Goal: Task Accomplishment & Management: Use online tool/utility

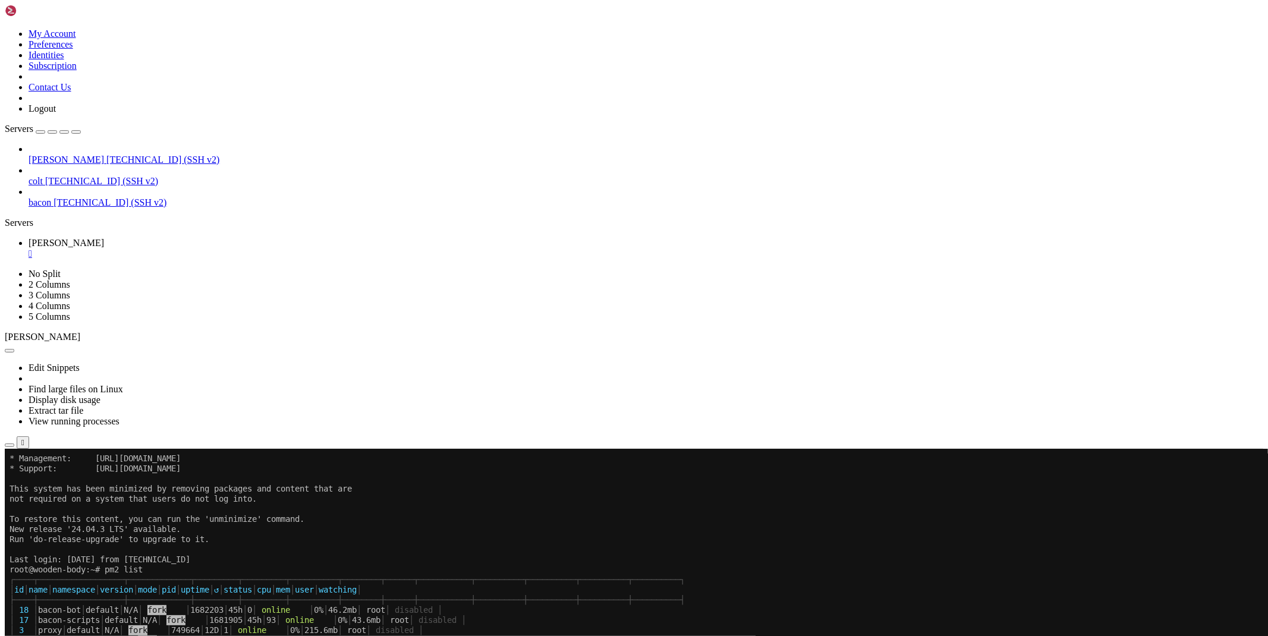
scroll to position [30, 0]
drag, startPoint x: 720, startPoint y: 974, endPoint x: 9, endPoint y: 975, distance: 710.6
copy x-row "[URL][DOMAIN_NAME][DOMAIN_NAME]"
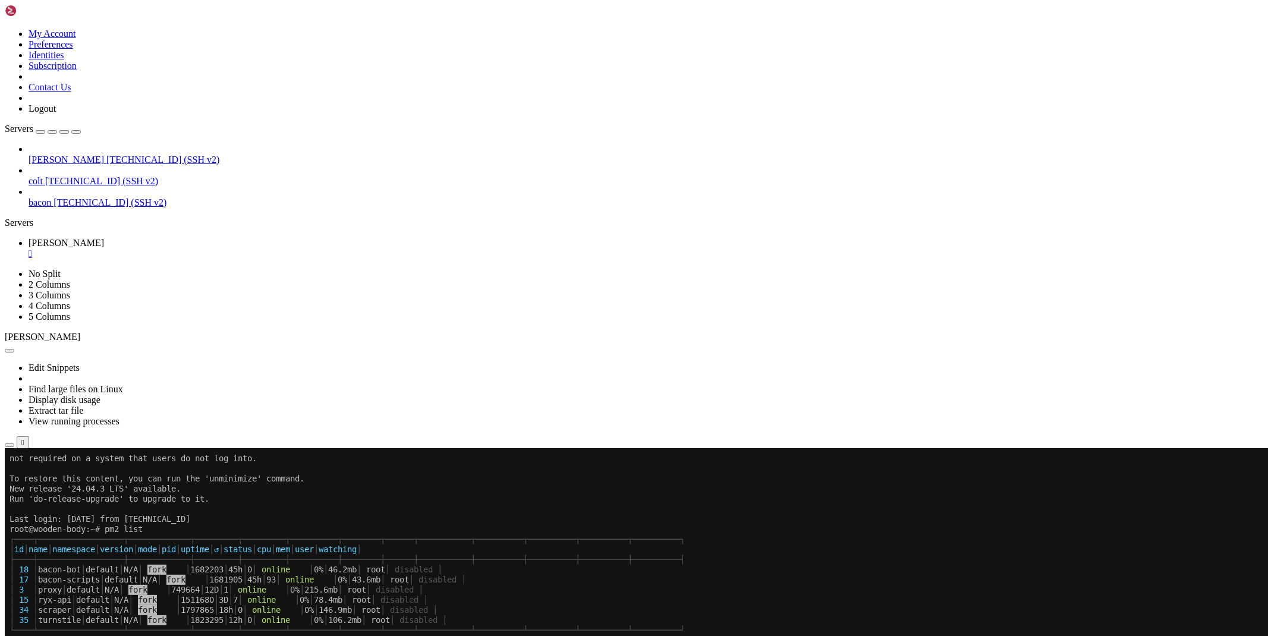
scroll to position [121, 0]
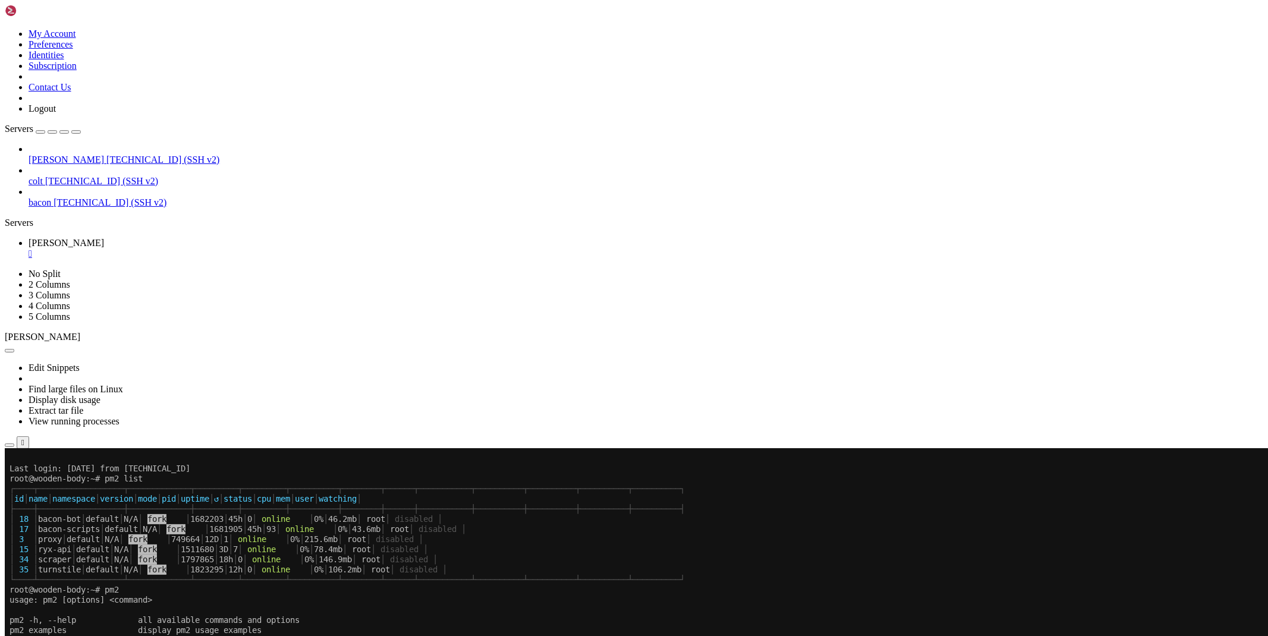
drag, startPoint x: 720, startPoint y: 973, endPoint x: 8, endPoint y: 972, distance: 712.4
drag, startPoint x: 720, startPoint y: 974, endPoint x: 9, endPoint y: 976, distance: 711.2
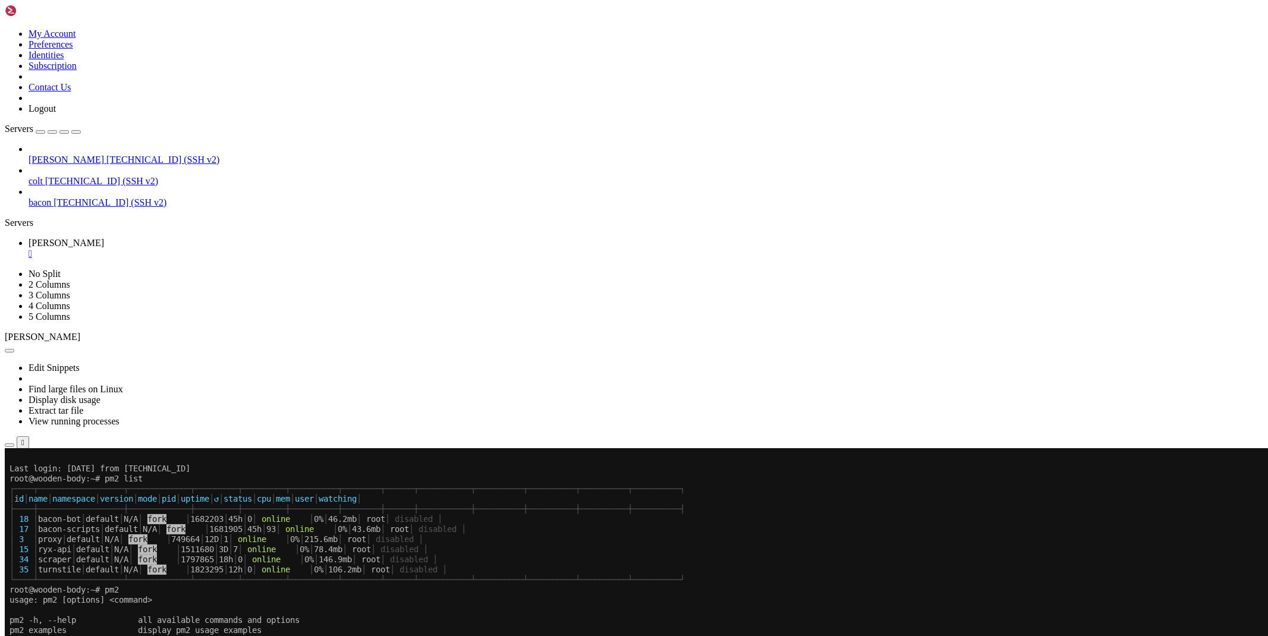
copy x-row "[URL][DOMAIN_NAME][DOMAIN_NAME]"
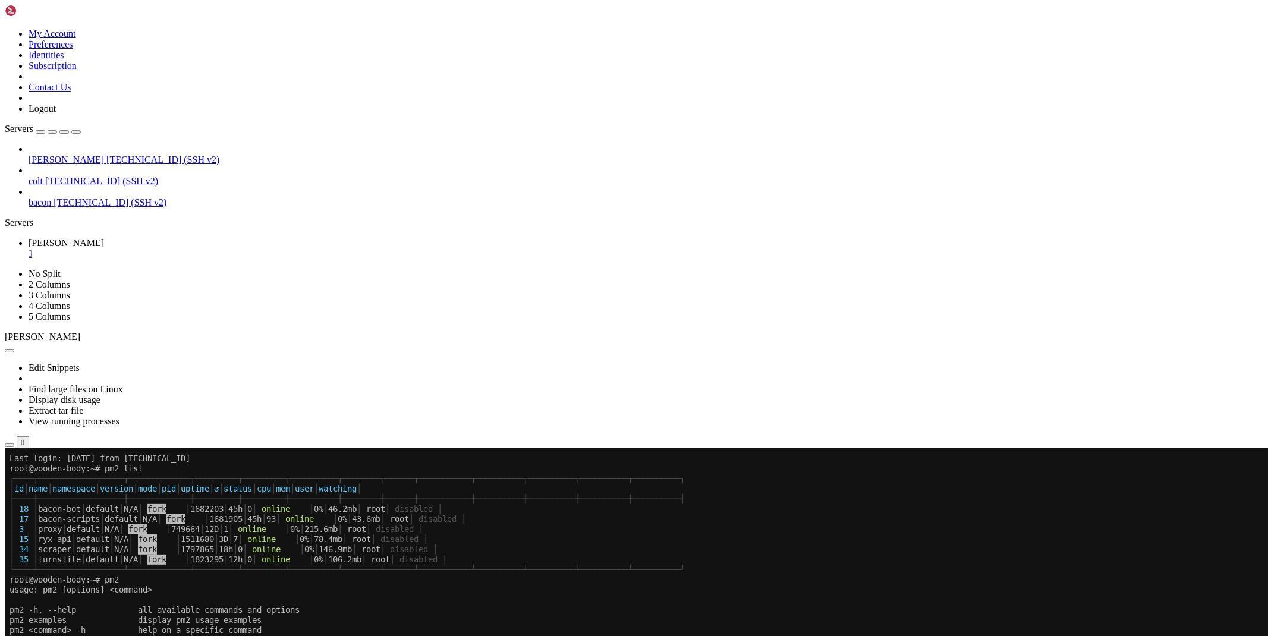
scroll to position [131, 0]
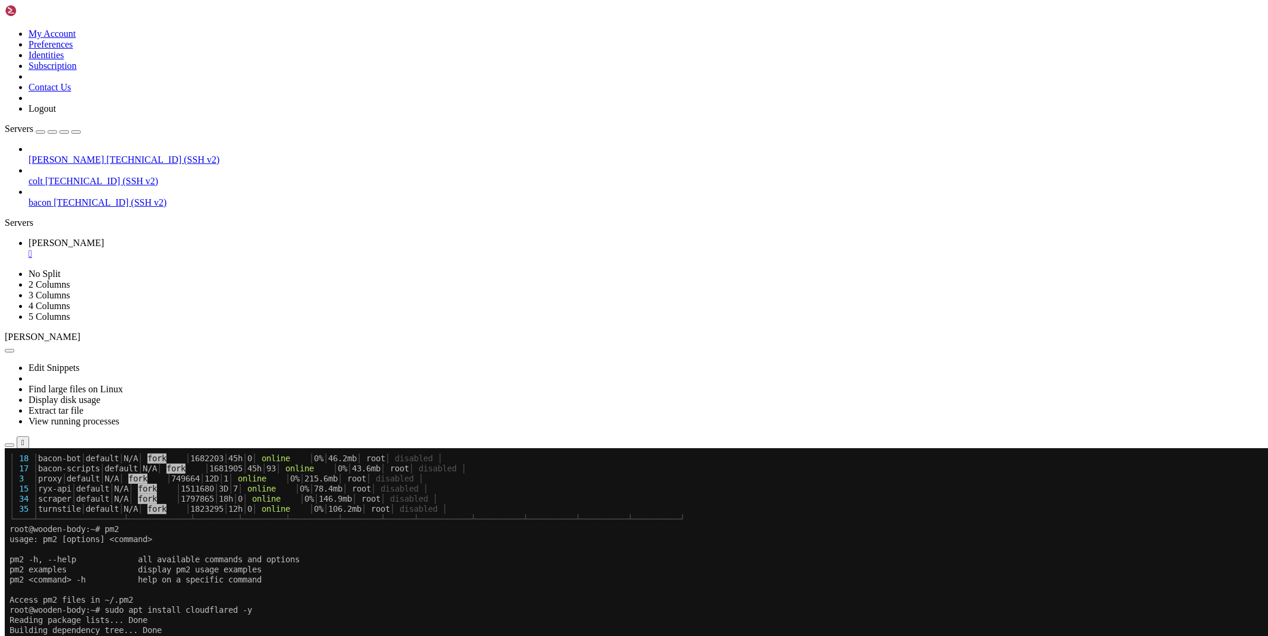
scroll to position [181, 0]
click at [14, 444] on button "button" at bounding box center [10, 446] width 10 height 4
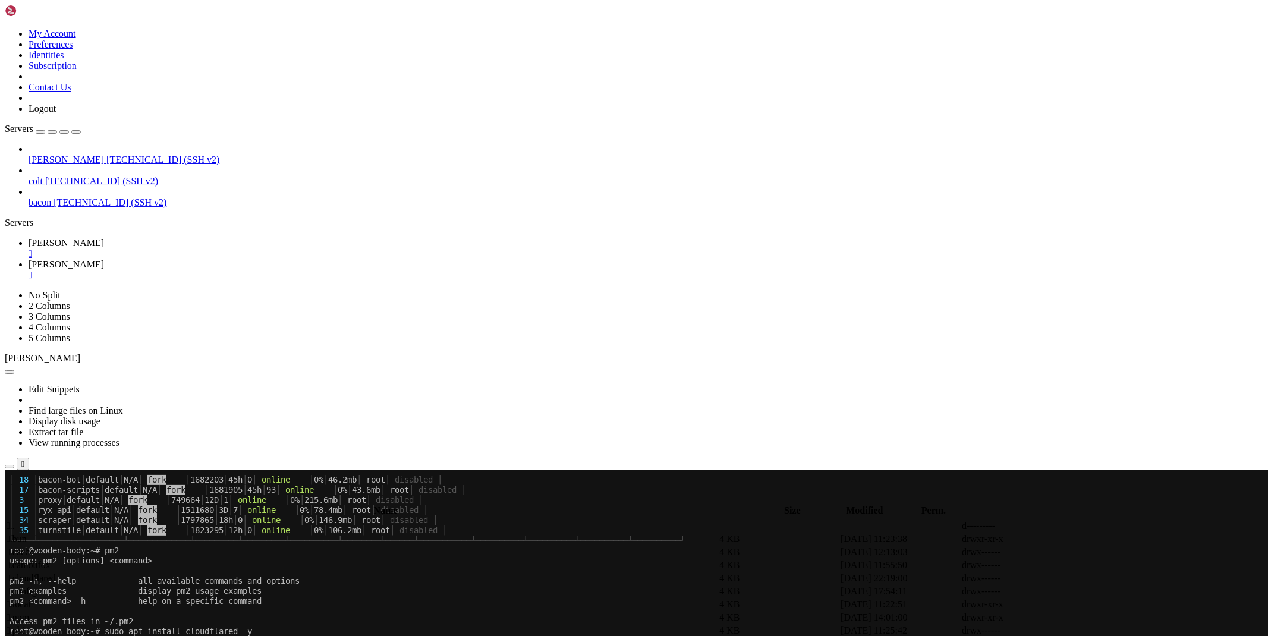
click at [181, 520] on td " .." at bounding box center [362, 526] width 712 height 12
click at [21, 560] on span " etc" at bounding box center [14, 565] width 15 height 10
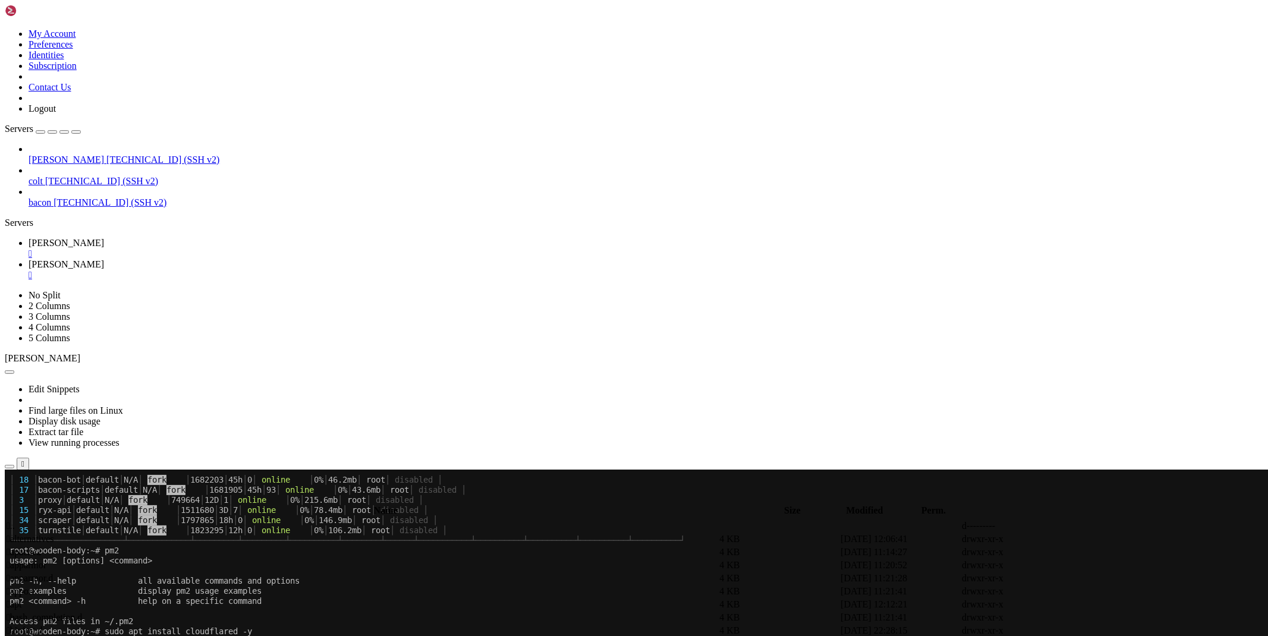
click at [104, 238] on span "[PERSON_NAME]" at bounding box center [67, 243] width 76 height 10
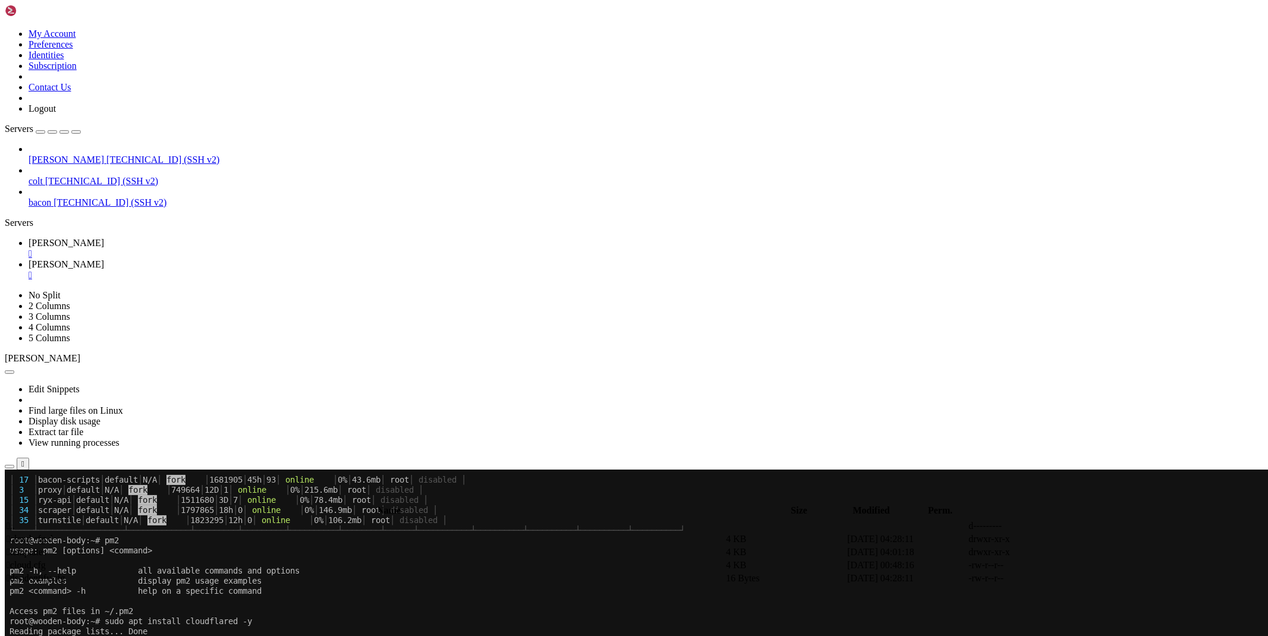
click at [246, 259] on link "[PERSON_NAME] " at bounding box center [646, 269] width 1235 height 21
click at [15, 521] on span " .." at bounding box center [11, 526] width 8 height 10
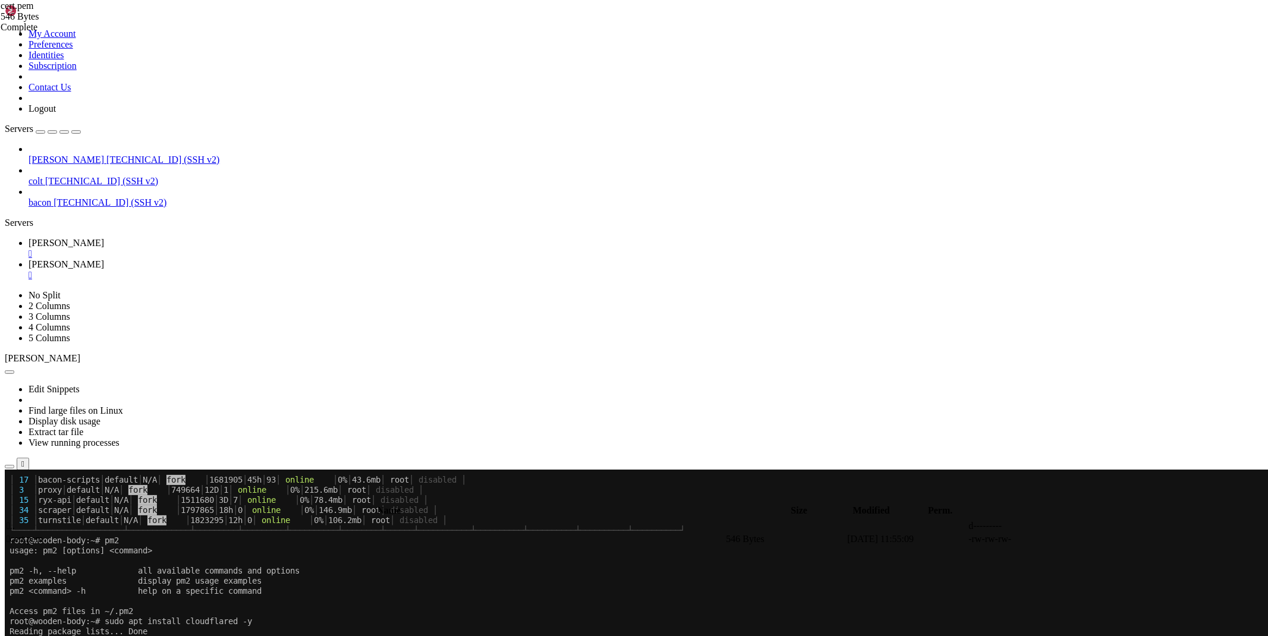
click at [166, 238] on link "[PERSON_NAME] " at bounding box center [646, 248] width 1235 height 21
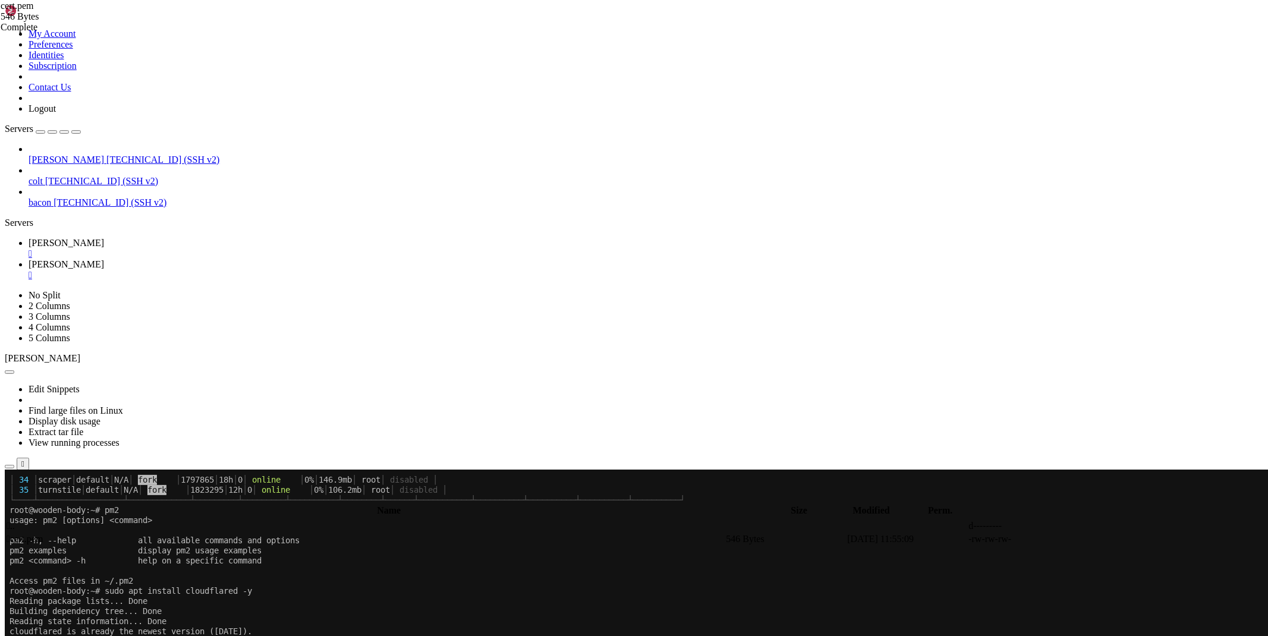
scroll to position [282, 0]
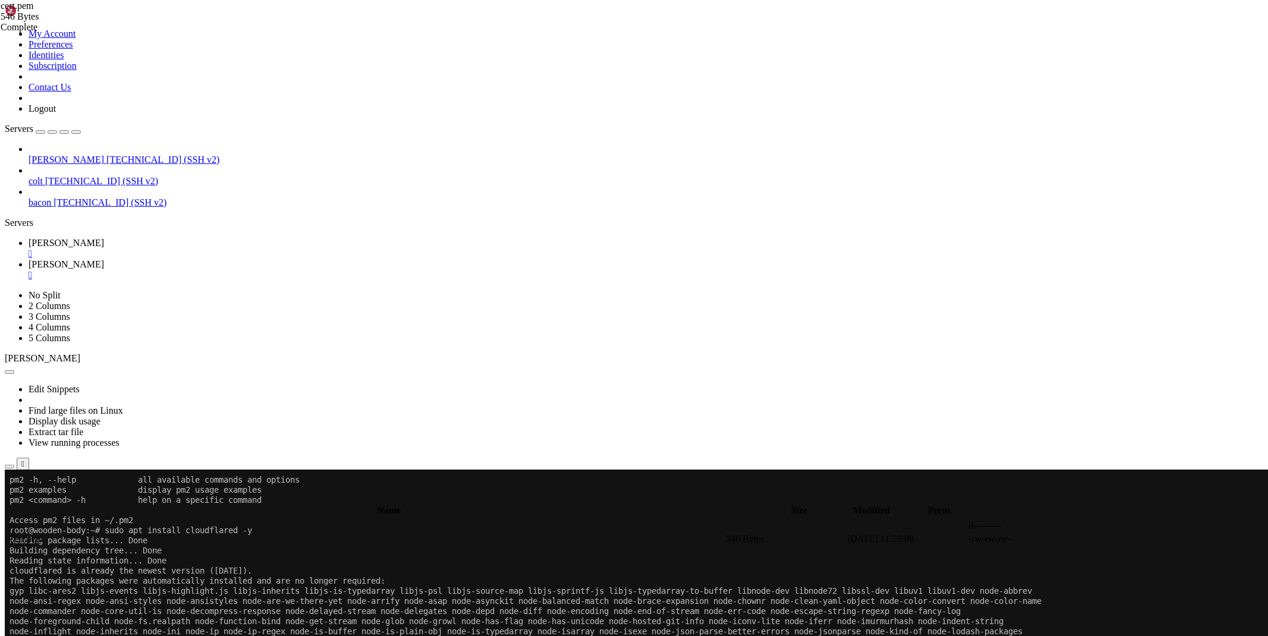
drag, startPoint x: 720, startPoint y: 994, endPoint x: 10, endPoint y: 994, distance: 710.6
copy x-row "[URL][DOMAIN_NAME][DOMAIN_NAME]"
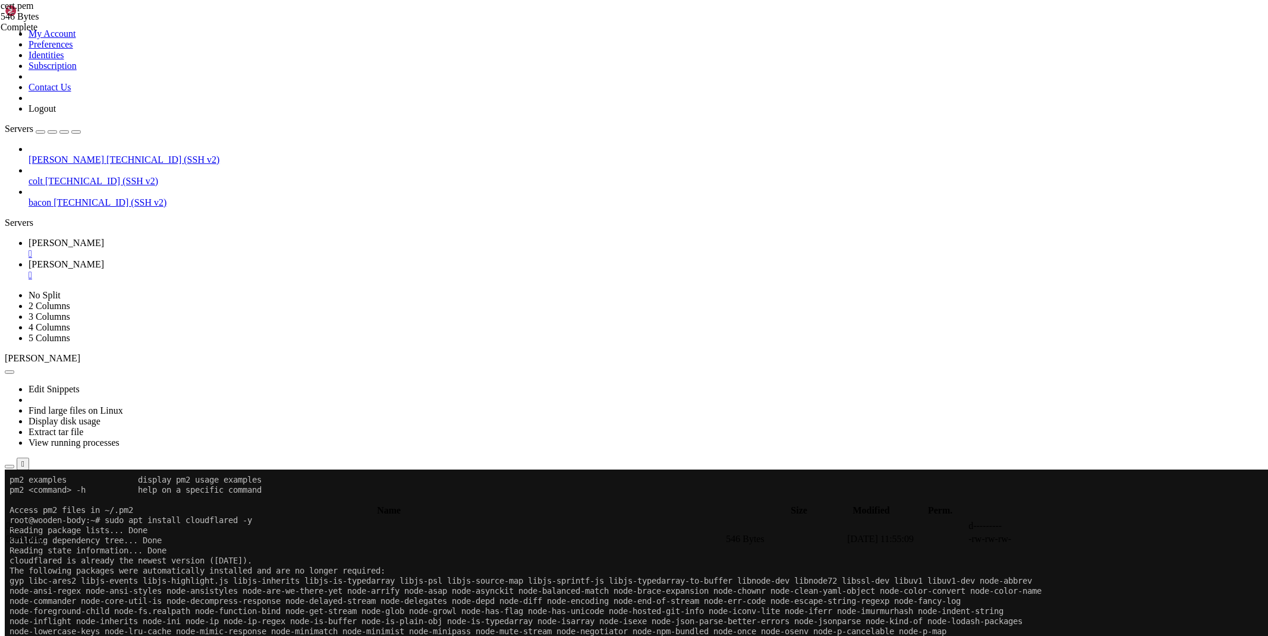
scroll to position [303, 0]
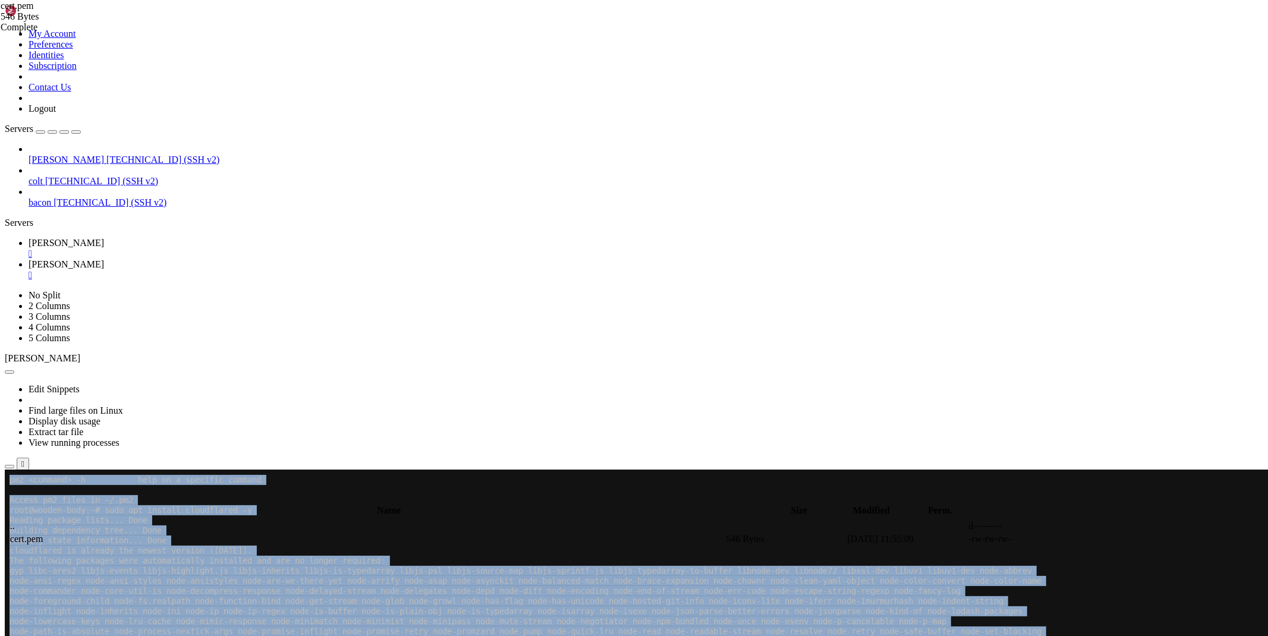
drag, startPoint x: 425, startPoint y: 923, endPoint x: 8, endPoint y: 907, distance: 417.2
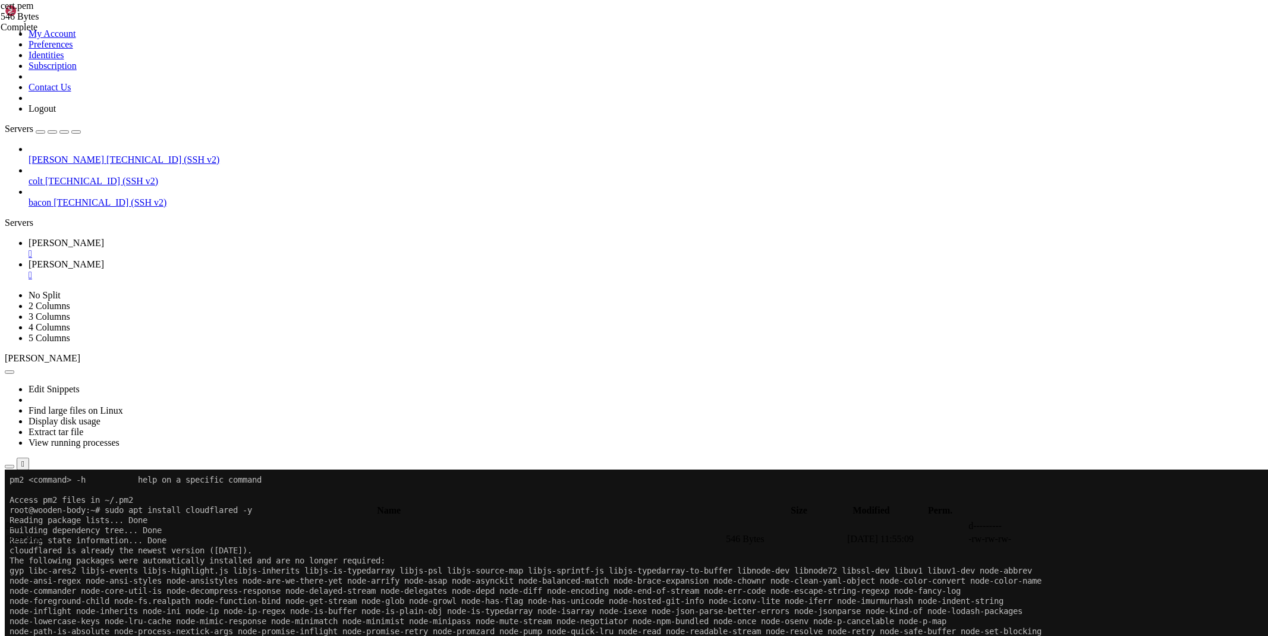
drag, startPoint x: 422, startPoint y: 923, endPoint x: 10, endPoint y: 903, distance: 412.6
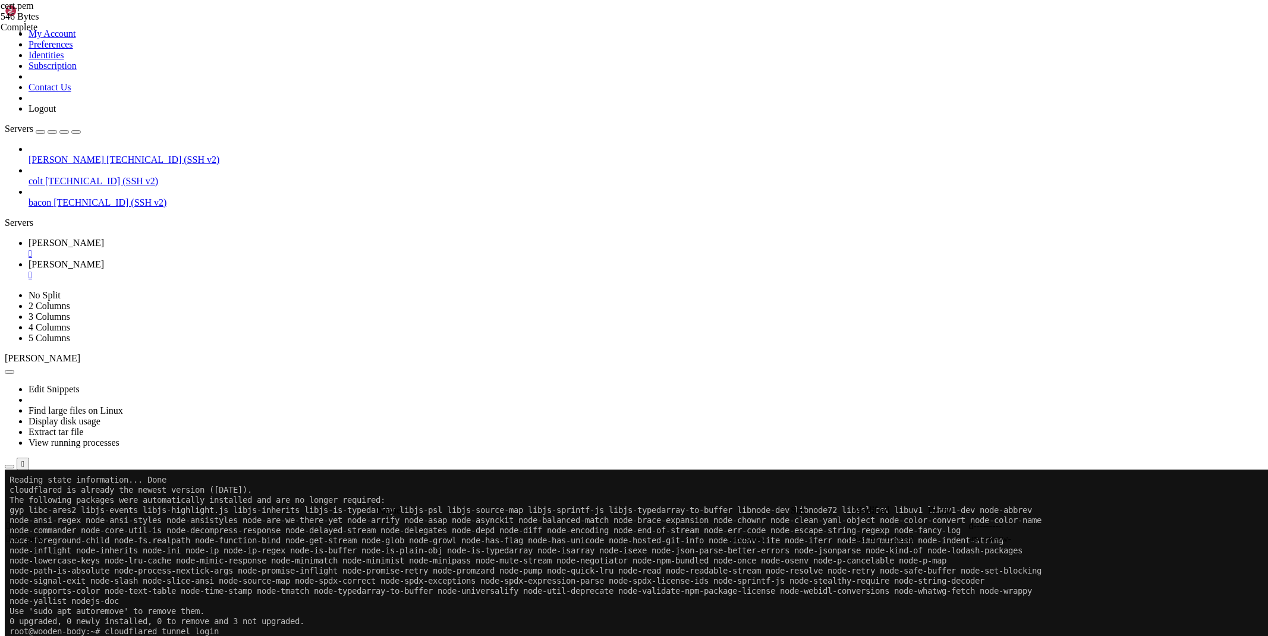
scroll to position [404, 0]
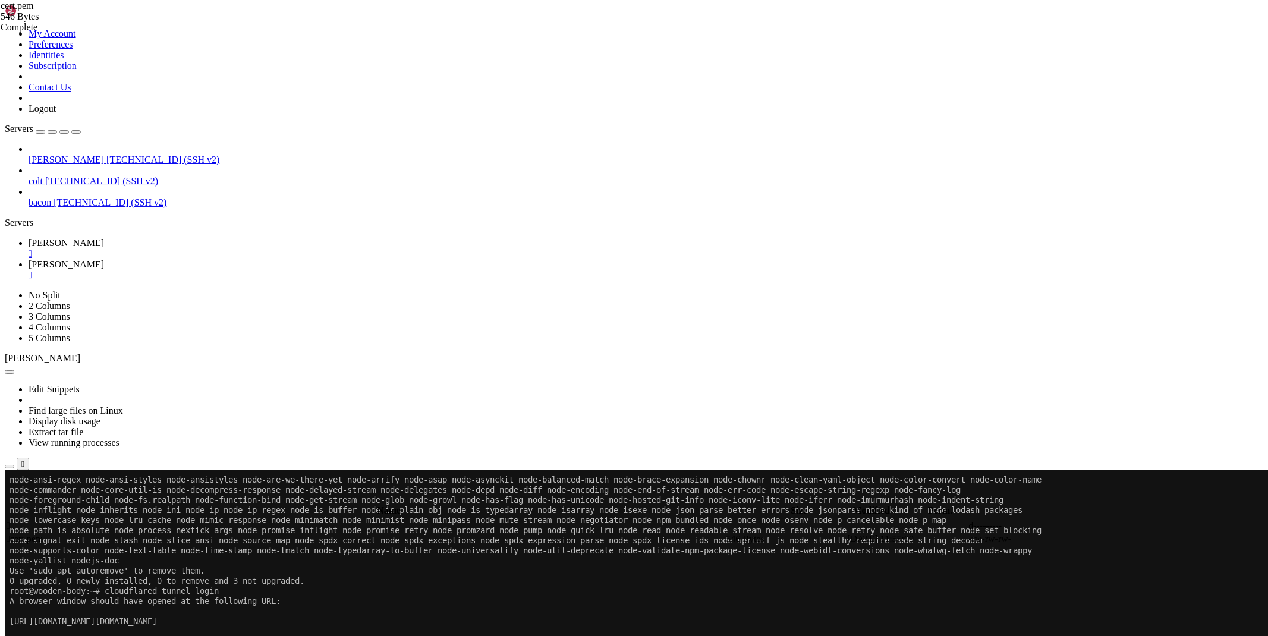
click at [233, 259] on link "[PERSON_NAME] " at bounding box center [646, 269] width 1235 height 21
click at [194, 520] on td " .." at bounding box center [365, 526] width 718 height 12
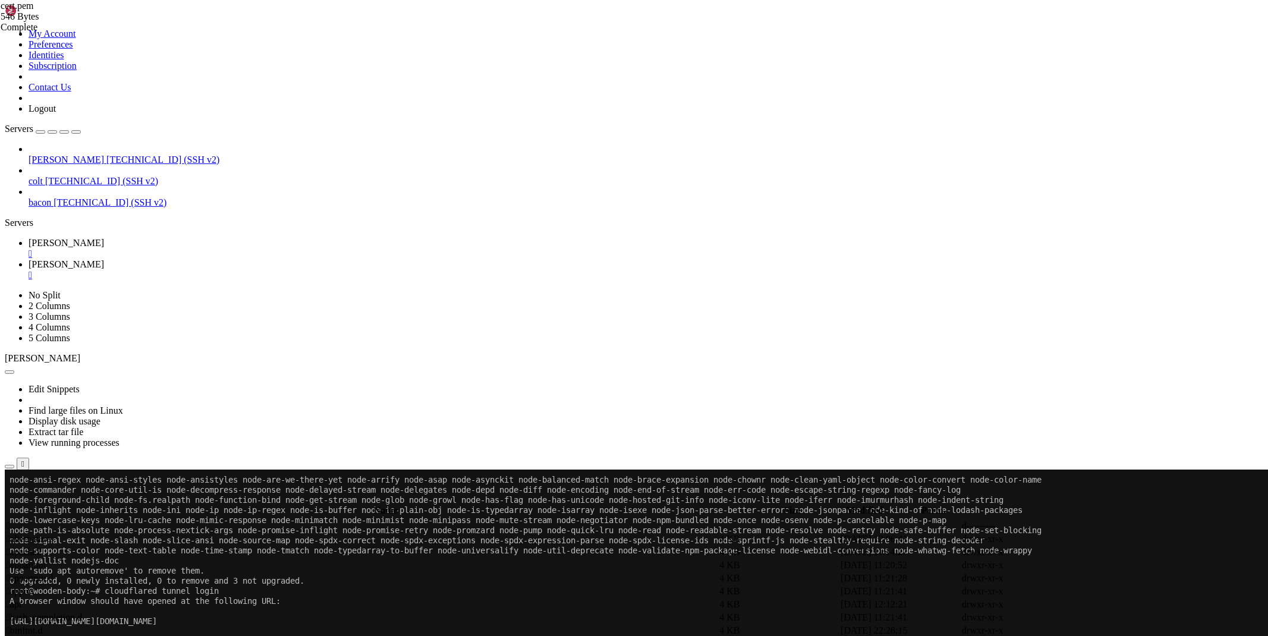
type input "/etc/cloudflared"
click at [1090, 539] on icon at bounding box center [1090, 539] width 0 height 0
drag, startPoint x: 614, startPoint y: 56, endPoint x: 742, endPoint y: 55, distance: 127.8
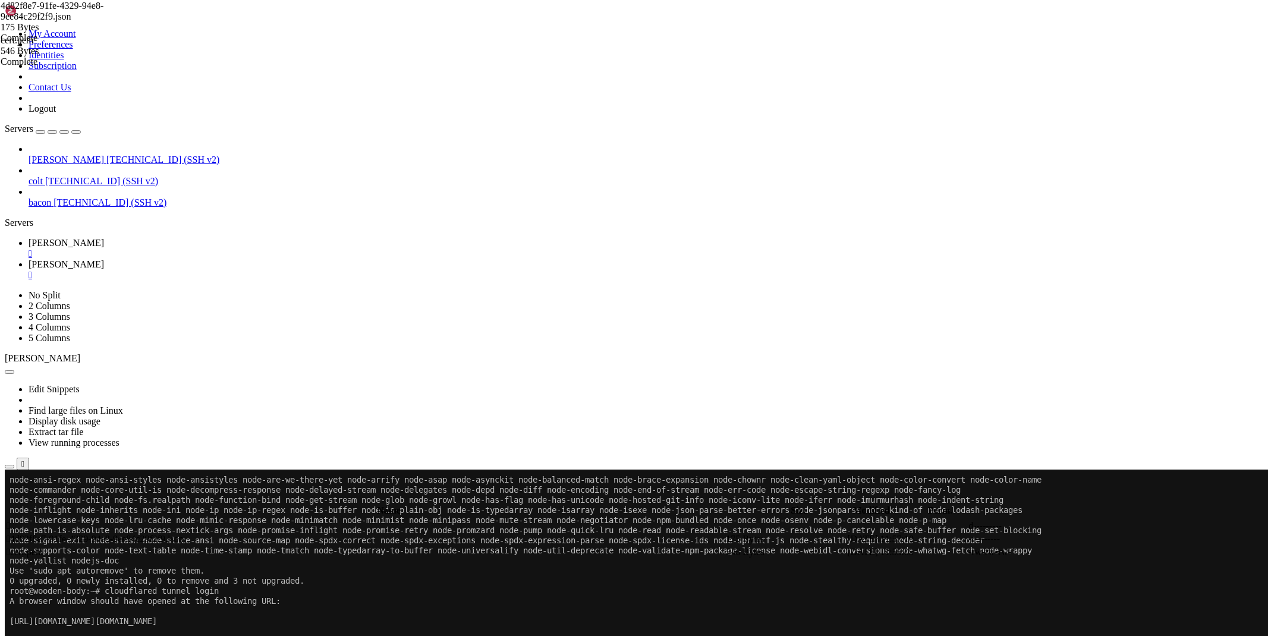
click at [104, 238] on span "[PERSON_NAME]" at bounding box center [67, 243] width 76 height 10
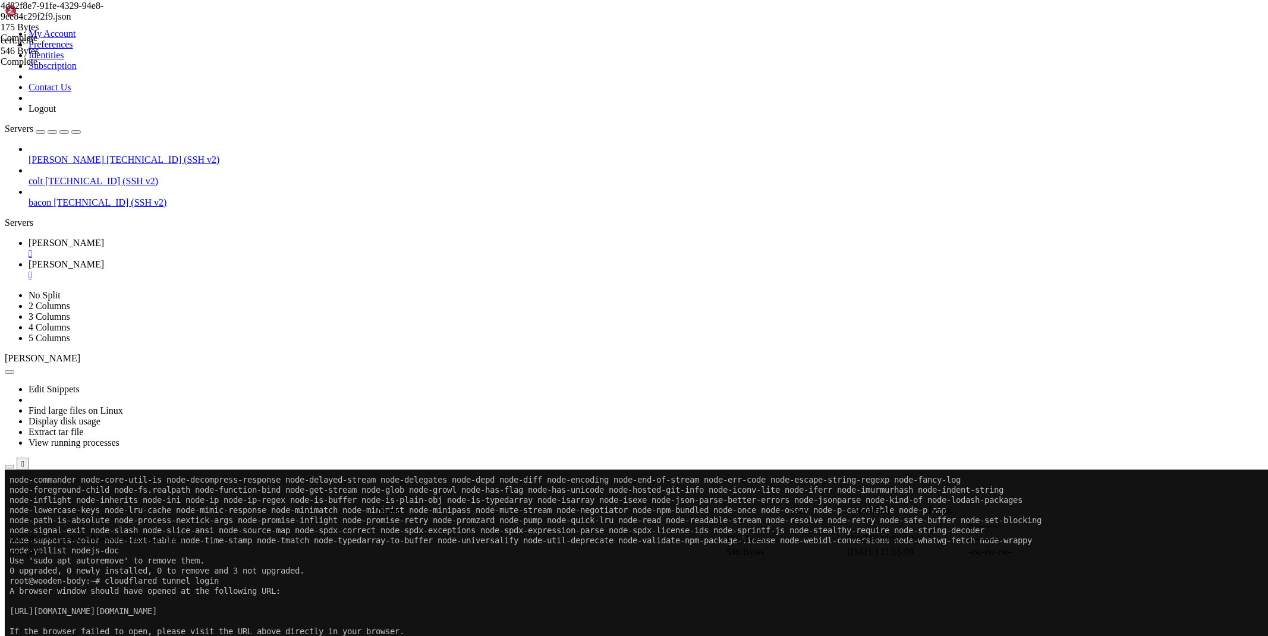
click at [244, 259] on link "[PERSON_NAME] " at bounding box center [646, 269] width 1235 height 21
click at [129, 500] on div "submit" at bounding box center [129, 500] width 0 height 0
click at [1090, 565] on icon at bounding box center [1090, 565] width 0 height 0
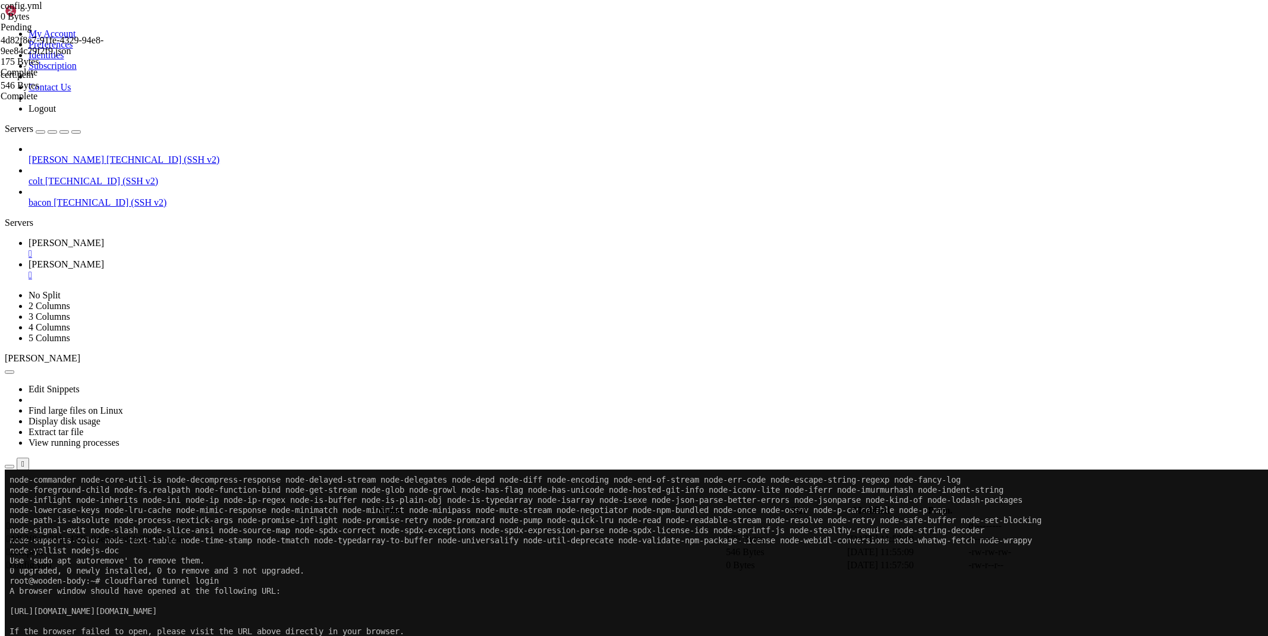
click at [268, 259] on link "[PERSON_NAME] " at bounding box center [646, 269] width 1235 height 21
click at [264, 270] on div "" at bounding box center [646, 275] width 1235 height 11
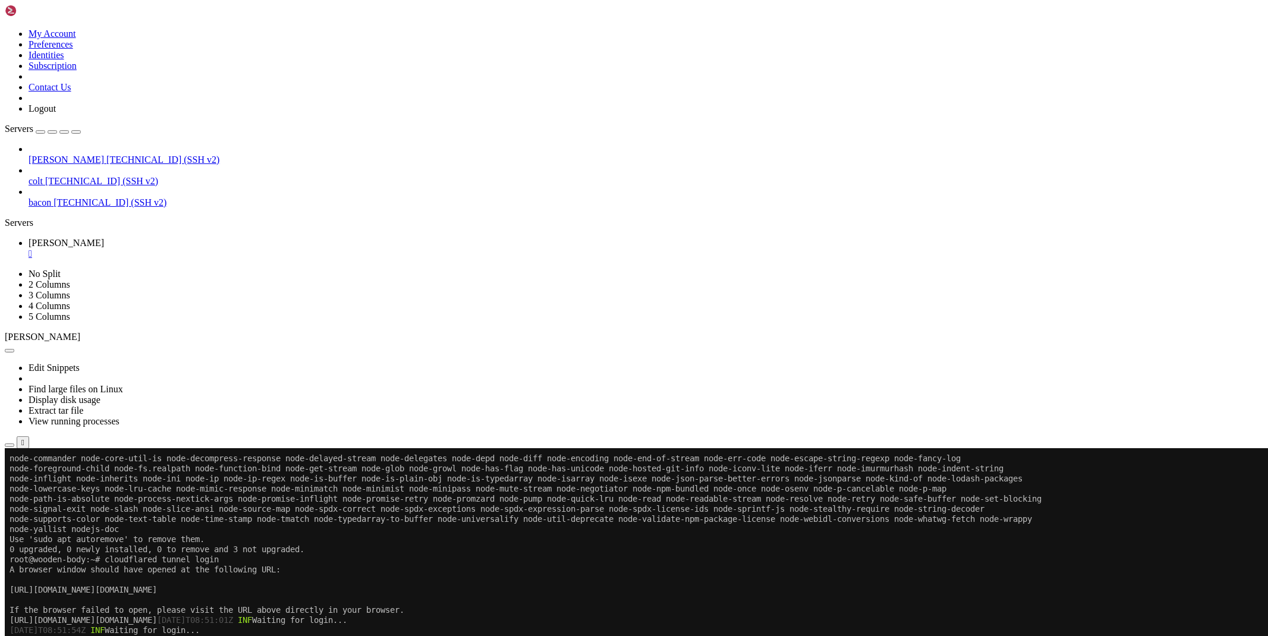
scroll to position [435, 0]
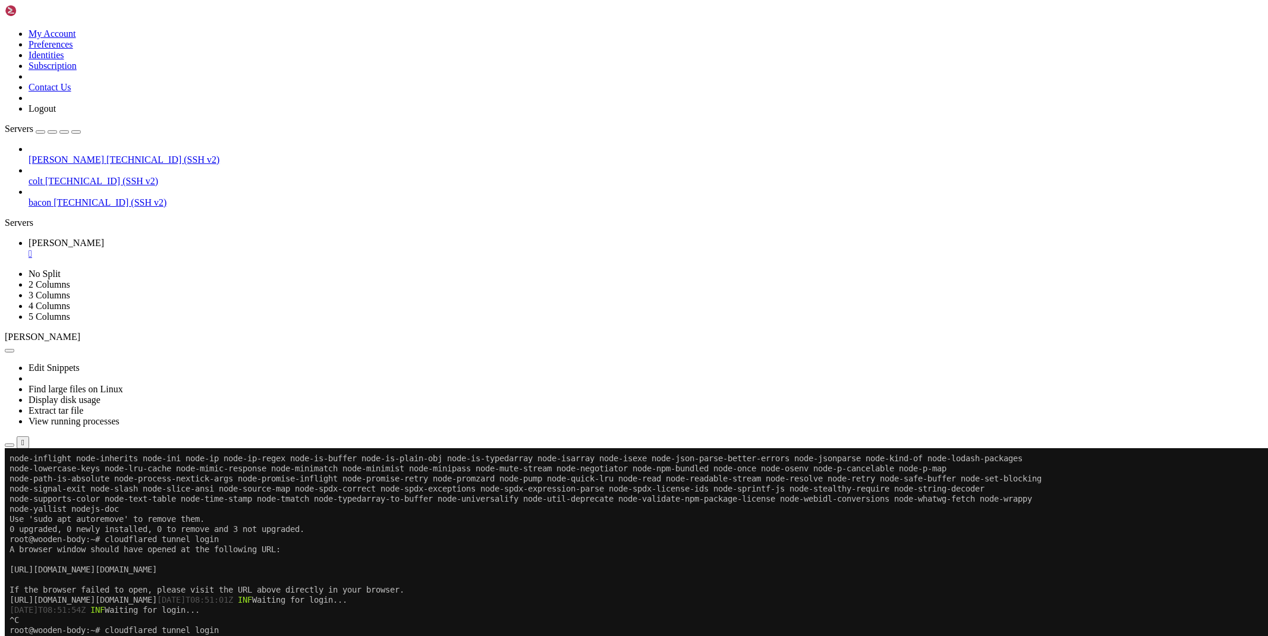
click at [10, 445] on icon "button" at bounding box center [10, 445] width 0 height 0
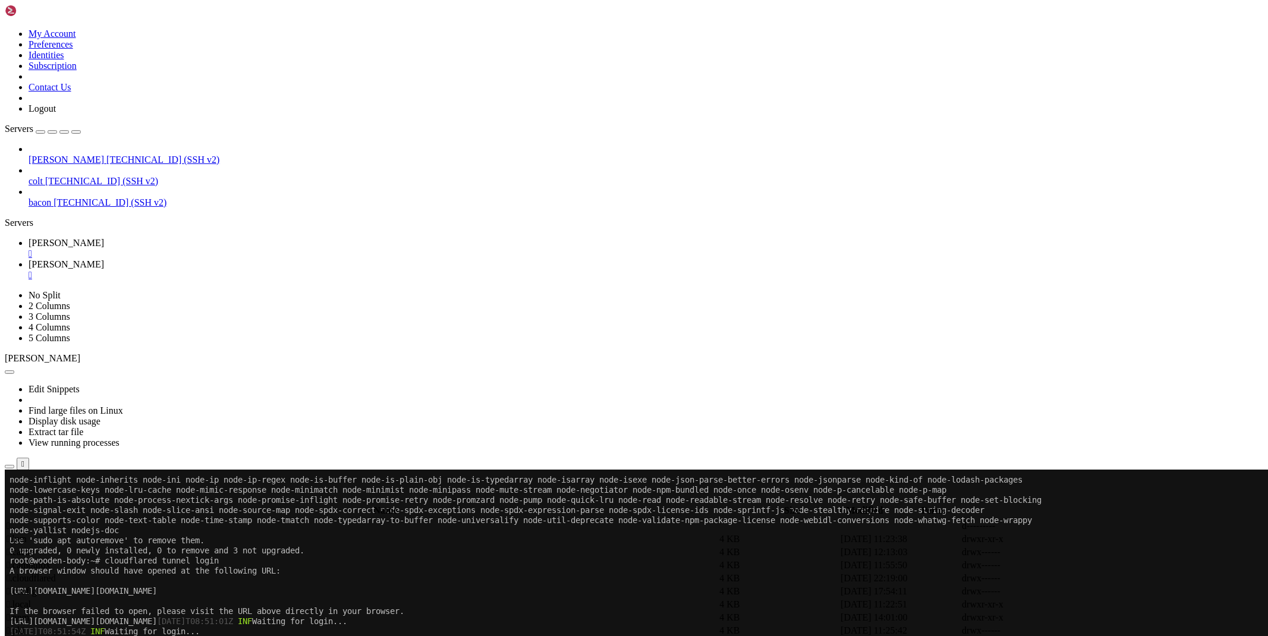
click at [175, 520] on td " .." at bounding box center [365, 526] width 718 height 12
click at [15, 521] on span " .." at bounding box center [11, 526] width 8 height 10
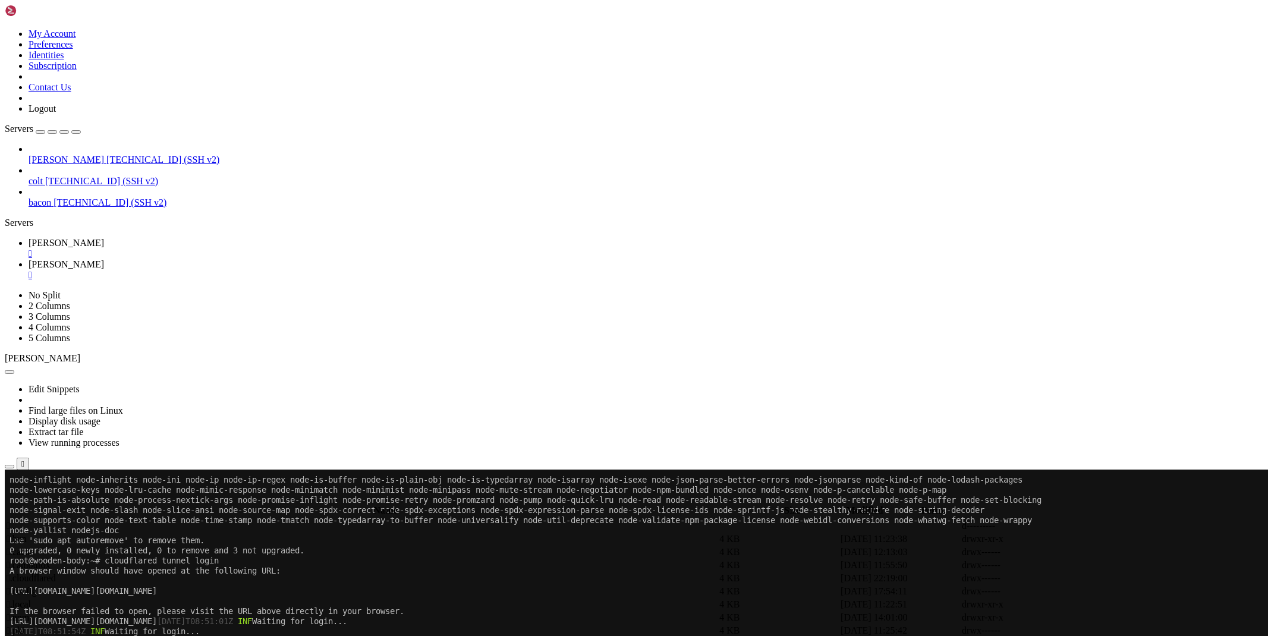
click at [15, 521] on span " .." at bounding box center [11, 526] width 8 height 10
click at [21, 560] on span " etc" at bounding box center [14, 565] width 15 height 10
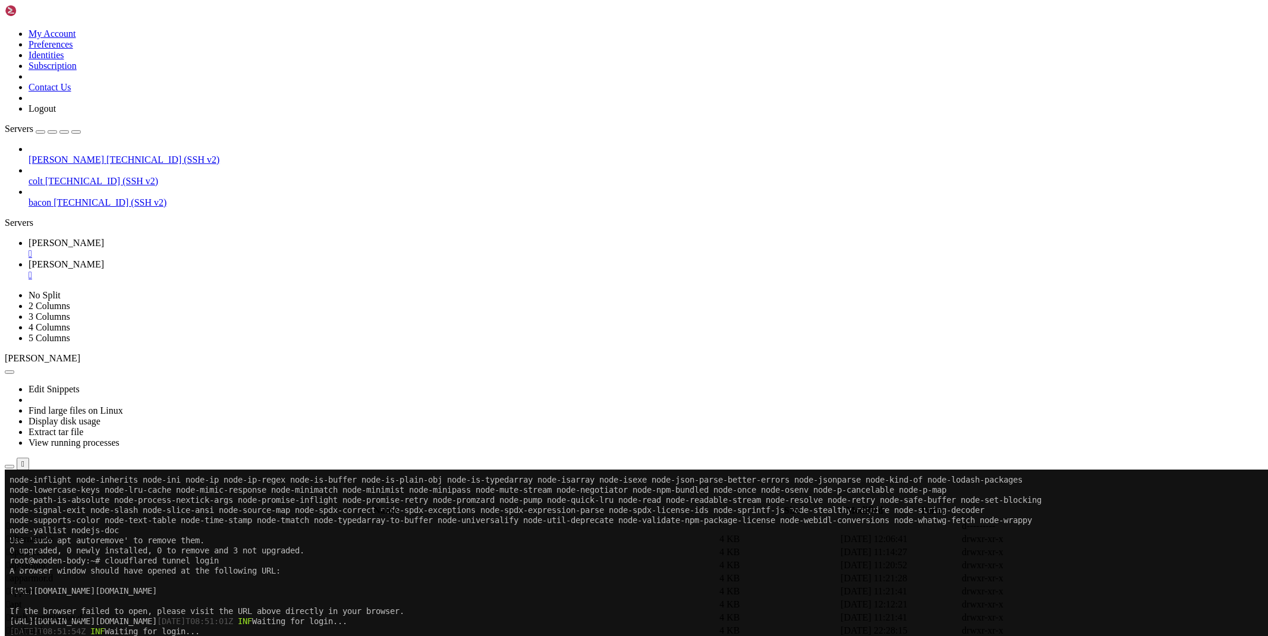
type input "/etc/cloudflared"
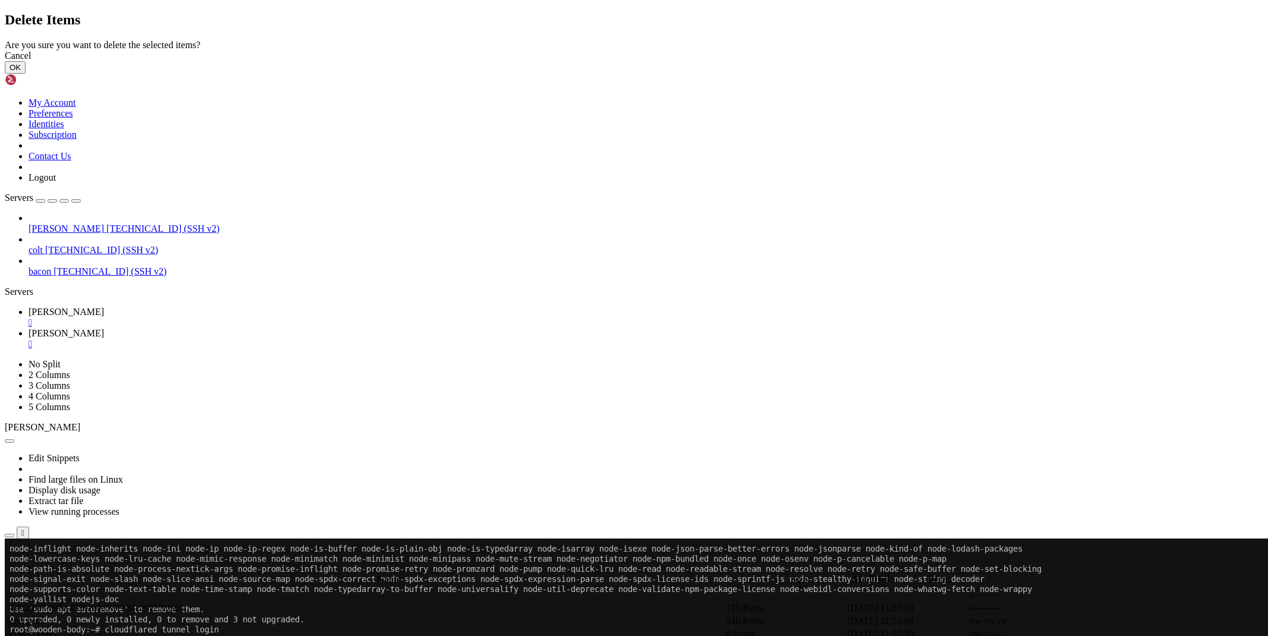
click at [26, 74] on button "OK" at bounding box center [15, 67] width 21 height 12
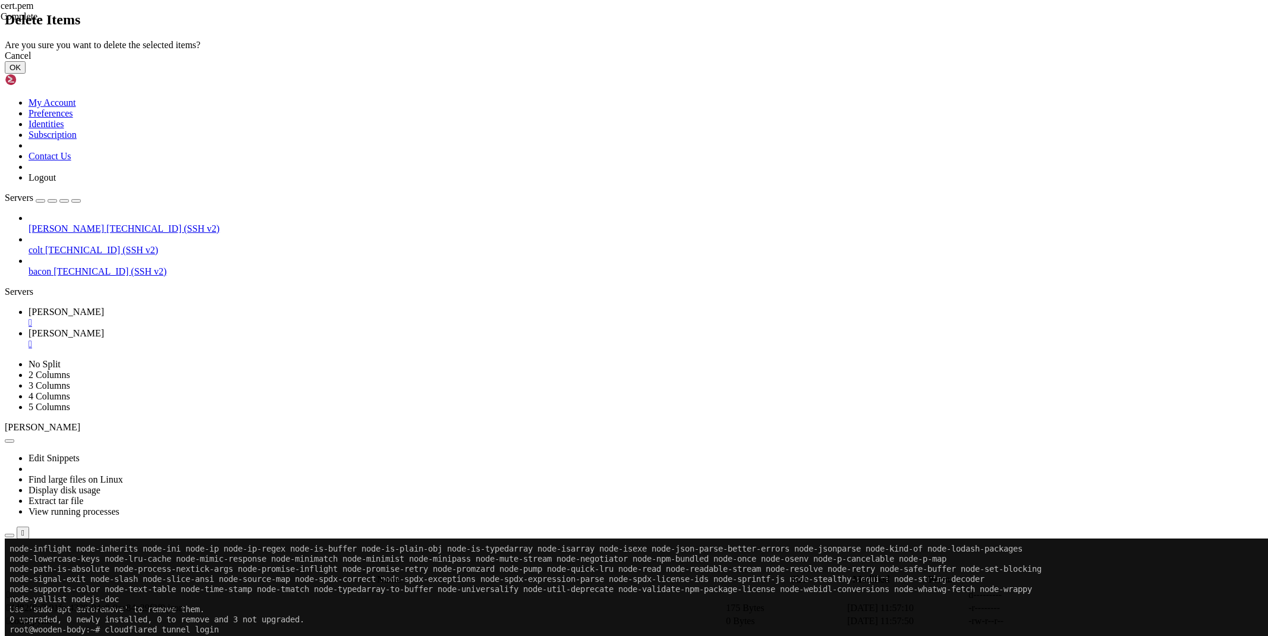
click at [26, 74] on button "OK" at bounding box center [15, 67] width 21 height 12
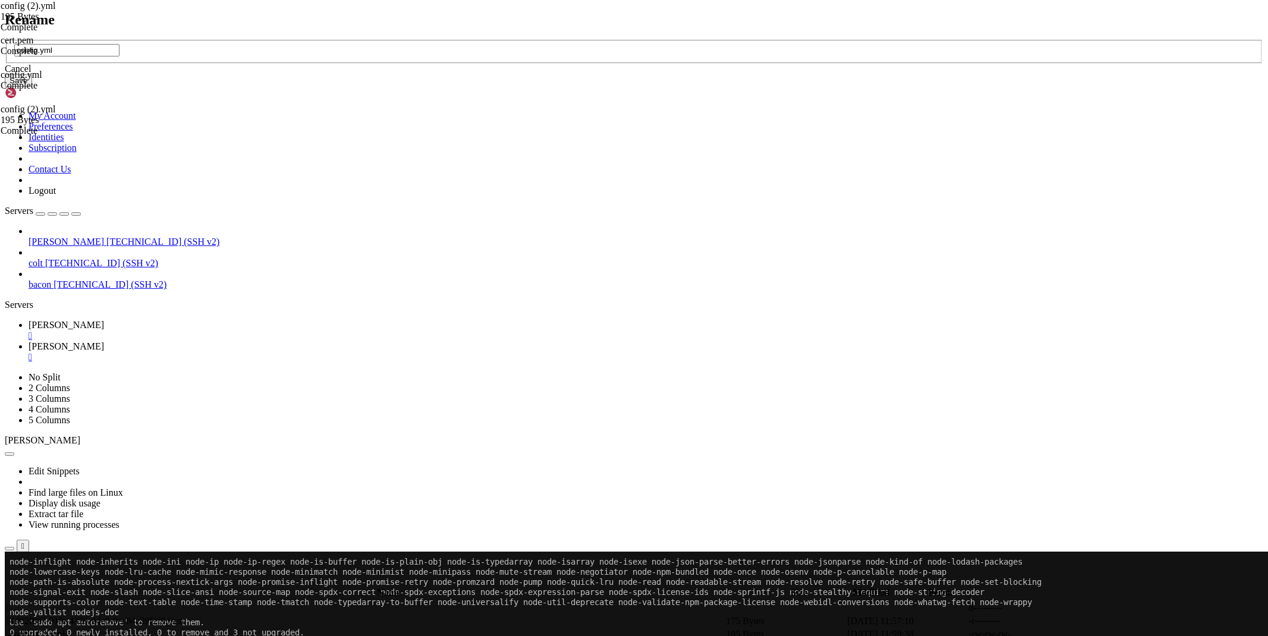
type input "config.yml"
click at [32, 87] on button "Save" at bounding box center [18, 80] width 27 height 12
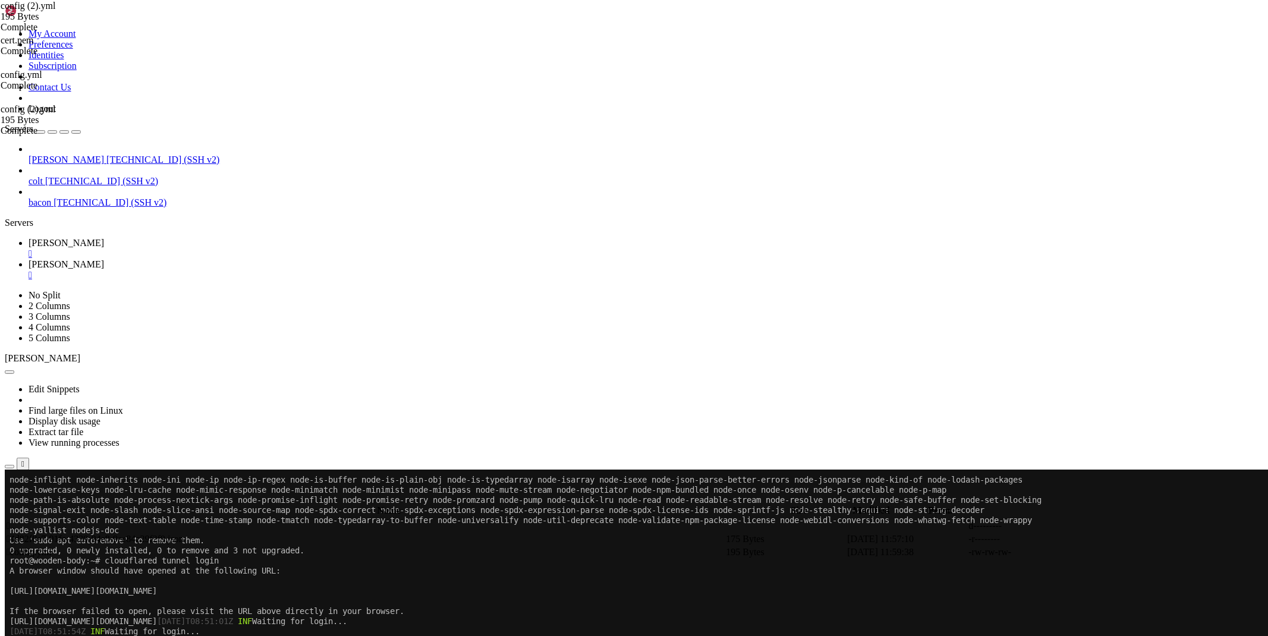
click at [174, 238] on link "[PERSON_NAME] " at bounding box center [646, 248] width 1235 height 21
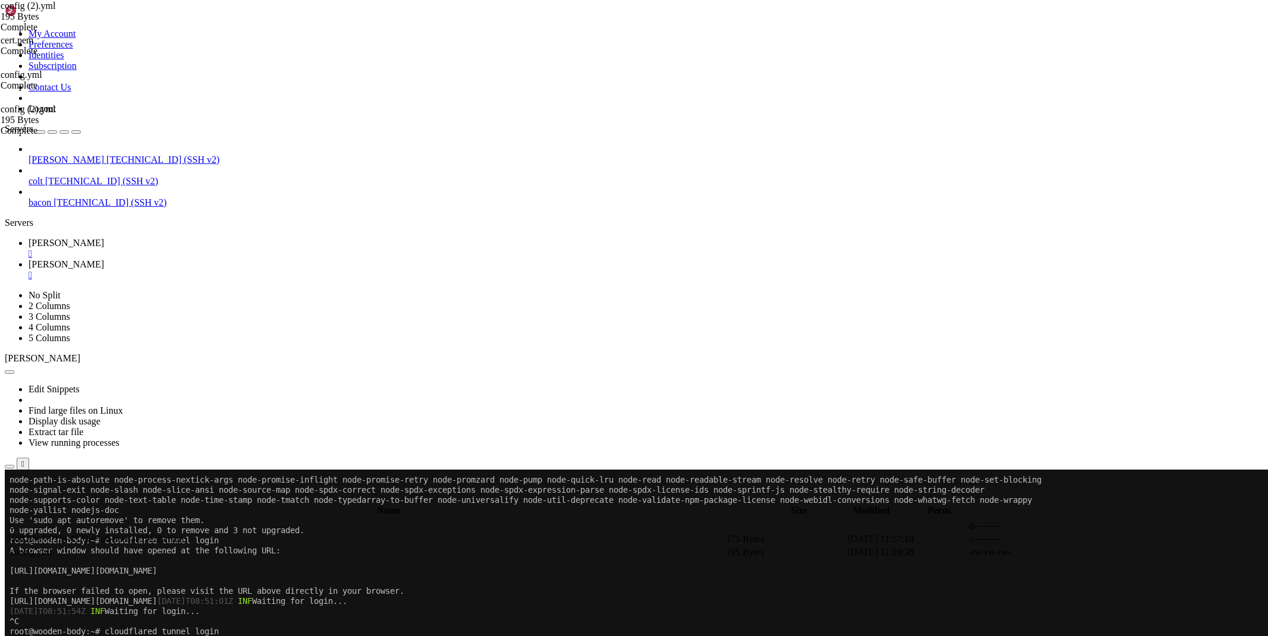
click at [104, 259] on span "[PERSON_NAME]" at bounding box center [67, 264] width 76 height 10
click at [174, 238] on link "[PERSON_NAME] " at bounding box center [646, 248] width 1235 height 21
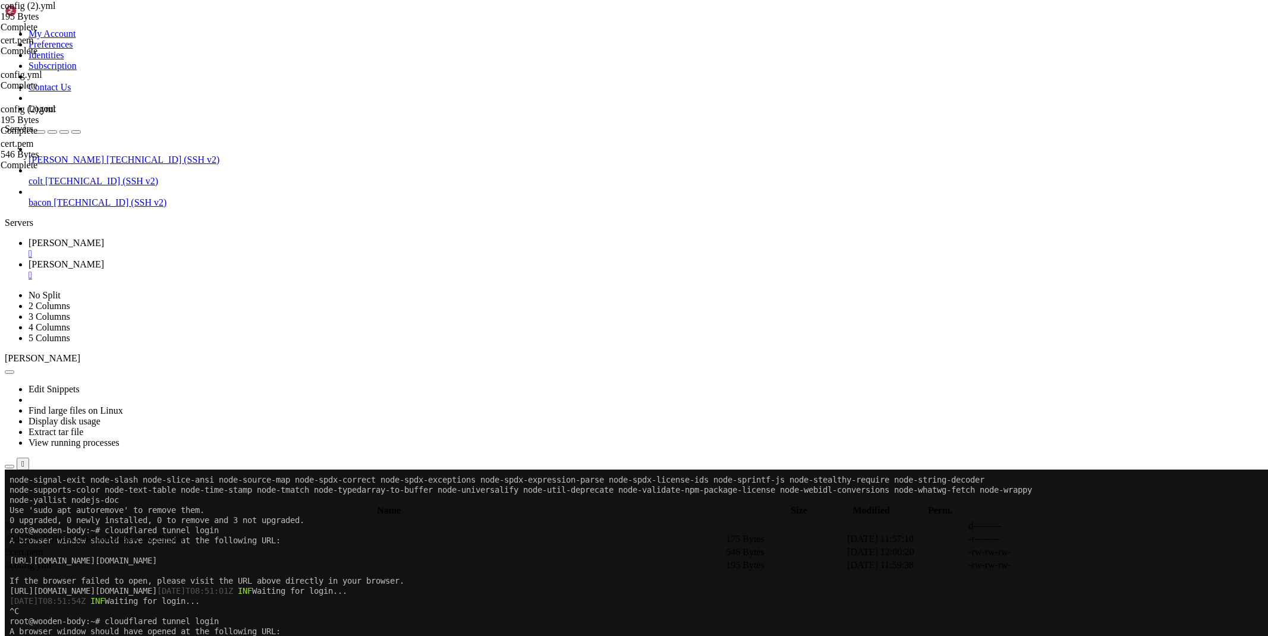
scroll to position [485, 0]
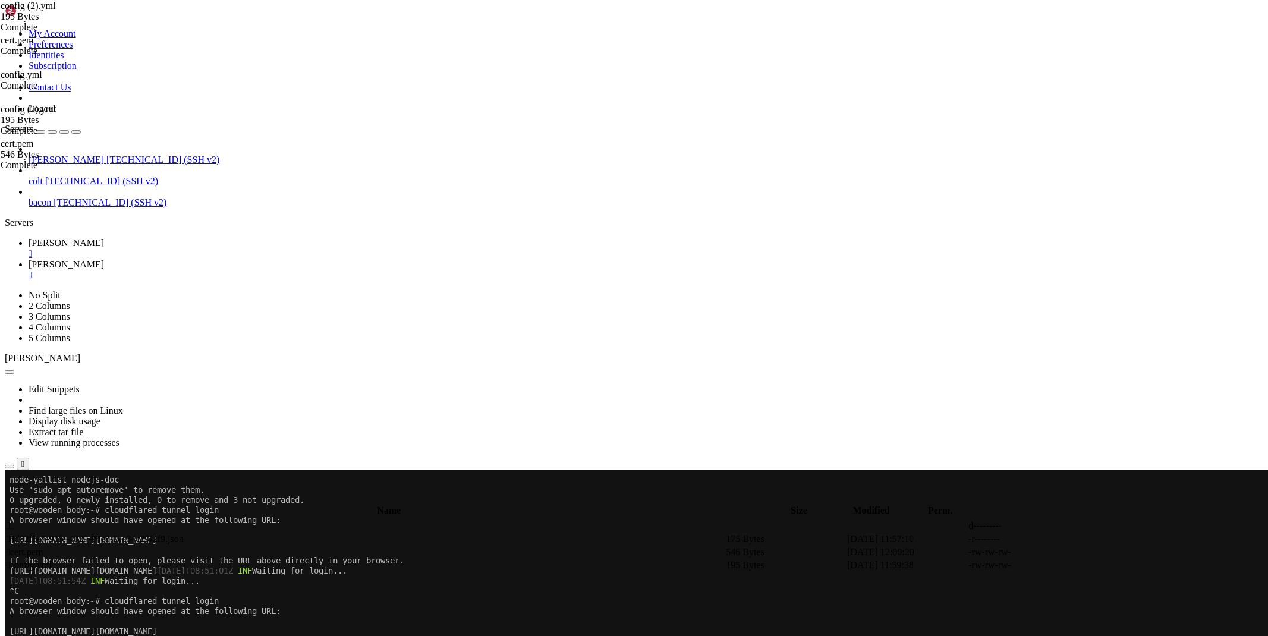
drag, startPoint x: 135, startPoint y: 1029, endPoint x: 11, endPoint y: 995, distance: 128.1
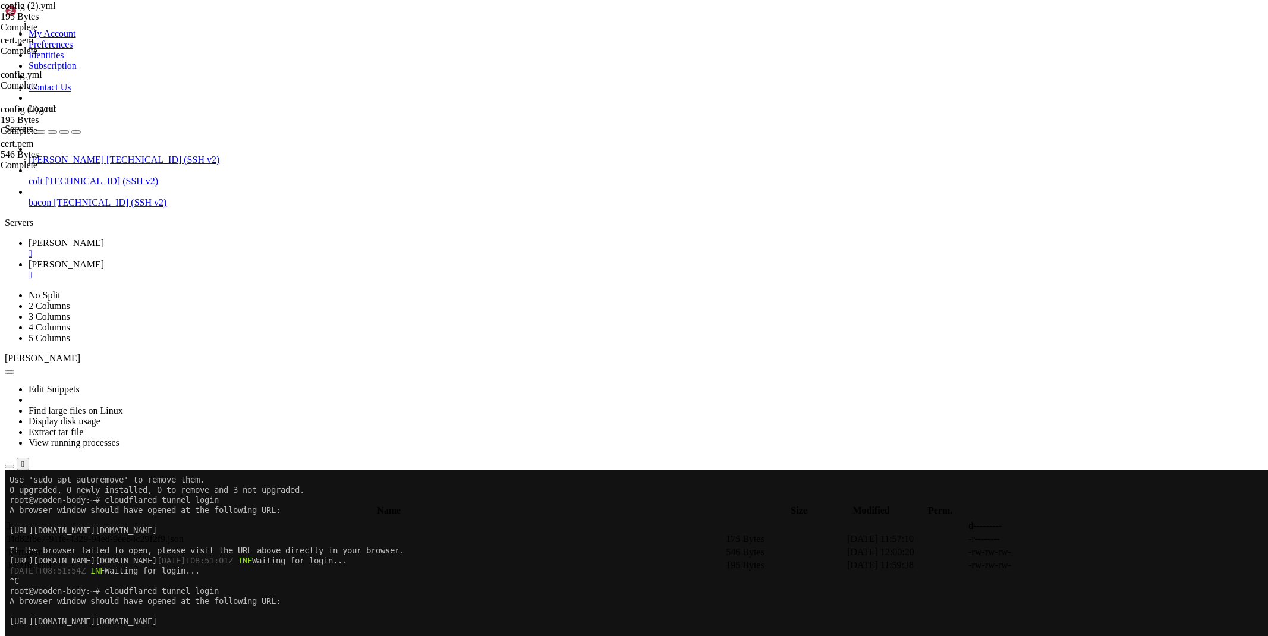
scroll to position [495, 0]
click at [238, 259] on link "[PERSON_NAME] " at bounding box center [646, 269] width 1235 height 21
click at [1090, 565] on icon at bounding box center [1090, 565] width 0 height 0
drag, startPoint x: 344, startPoint y: 67, endPoint x: 167, endPoint y: 64, distance: 176.6
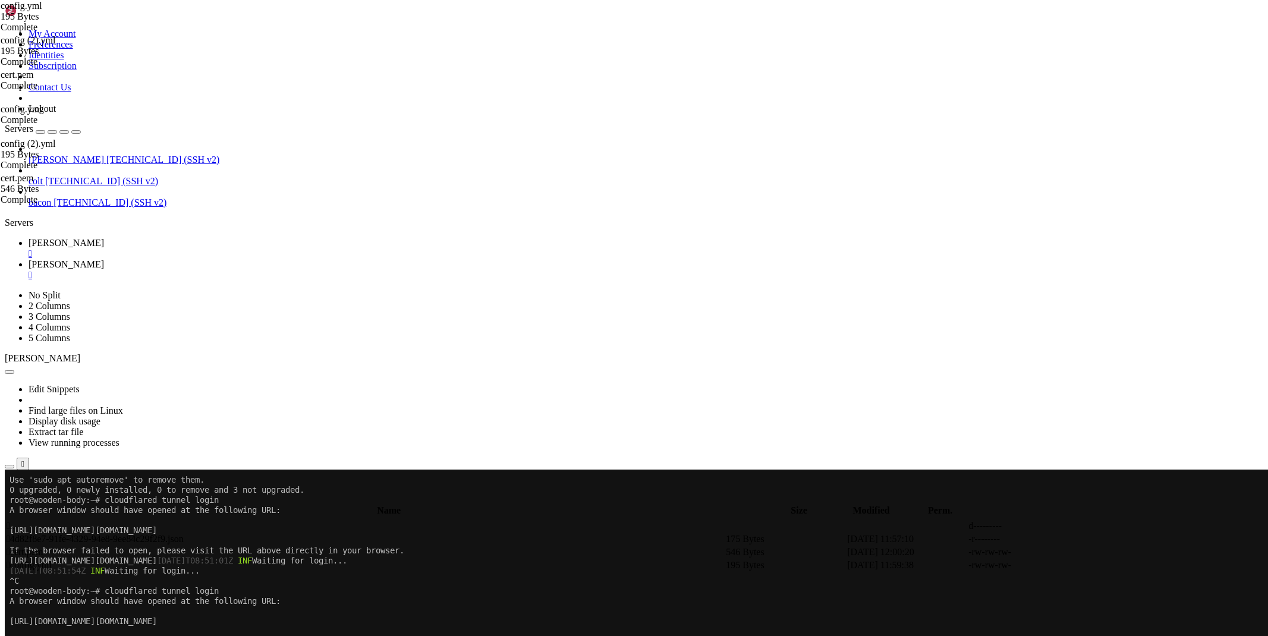
drag, startPoint x: 365, startPoint y: 68, endPoint x: 359, endPoint y: 65, distance: 6.6
type textarea "credentials-file: /etc/cloudflared/cert.pem"
click at [184, 534] on span " 4d82f8e7-91fe-4329-94e8-9ee84c29f2f9.json" at bounding box center [95, 539] width 177 height 10
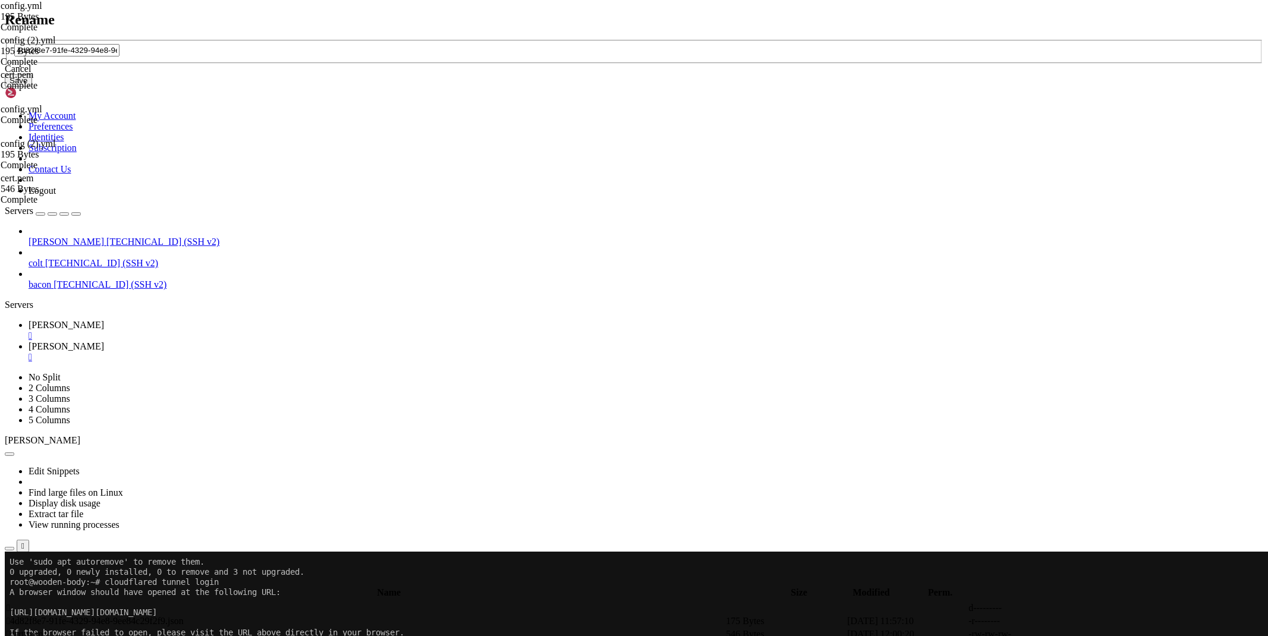
click at [5, 40] on icon at bounding box center [5, 40] width 0 height 0
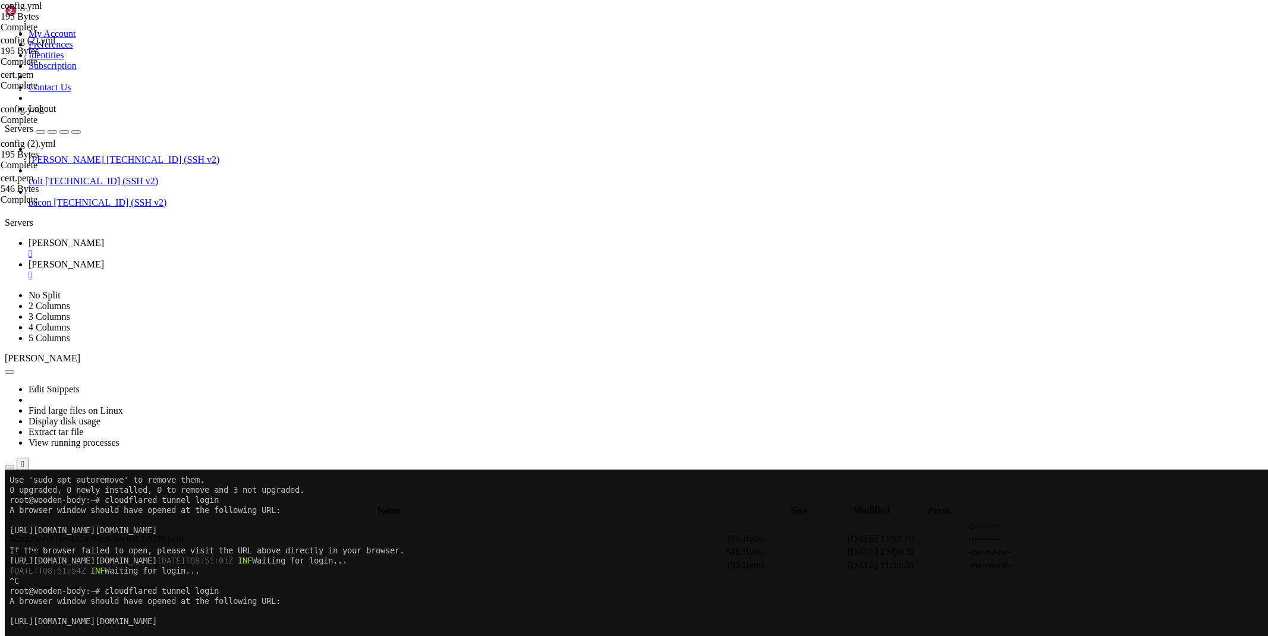
click at [1090, 565] on icon at bounding box center [1090, 565] width 0 height 0
drag, startPoint x: 335, startPoint y: 64, endPoint x: 303, endPoint y: 63, distance: 31.5
type textarea "credentials-file: /etc/cloudflared/4d82f8e7-91fe-4329-94e8-9ee84c29f2f9.json"
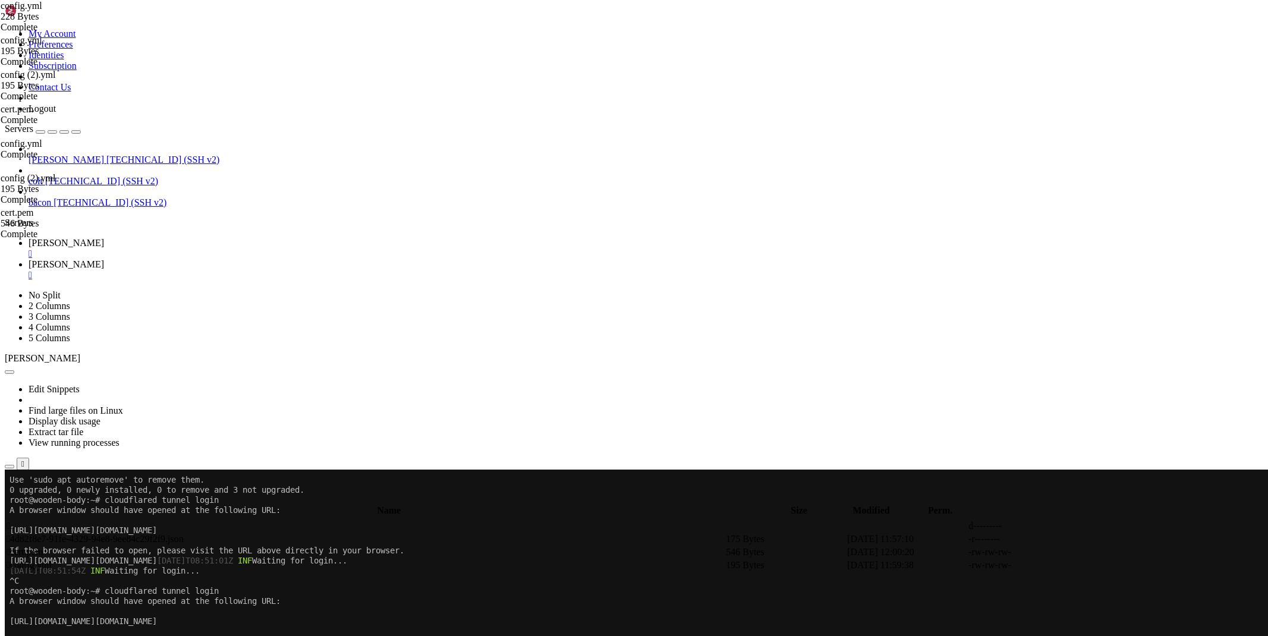
click at [161, 238] on link "[PERSON_NAME] " at bounding box center [646, 248] width 1235 height 21
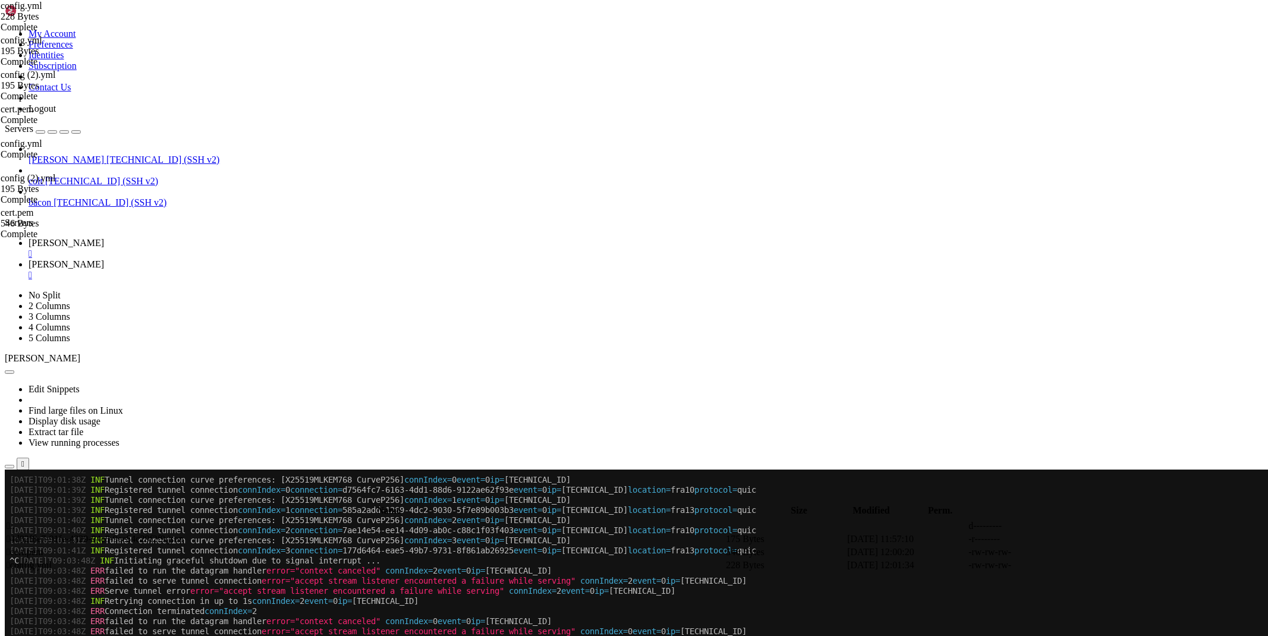
scroll to position [1182, 0]
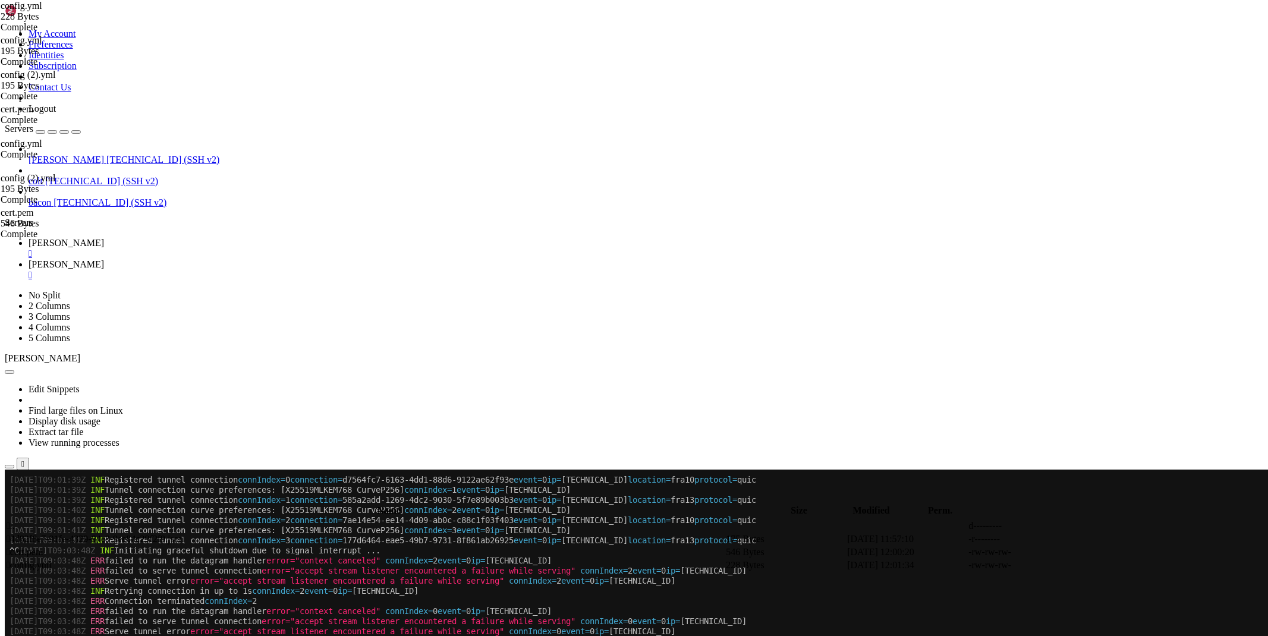
click at [197, 249] on div "" at bounding box center [646, 254] width 1235 height 11
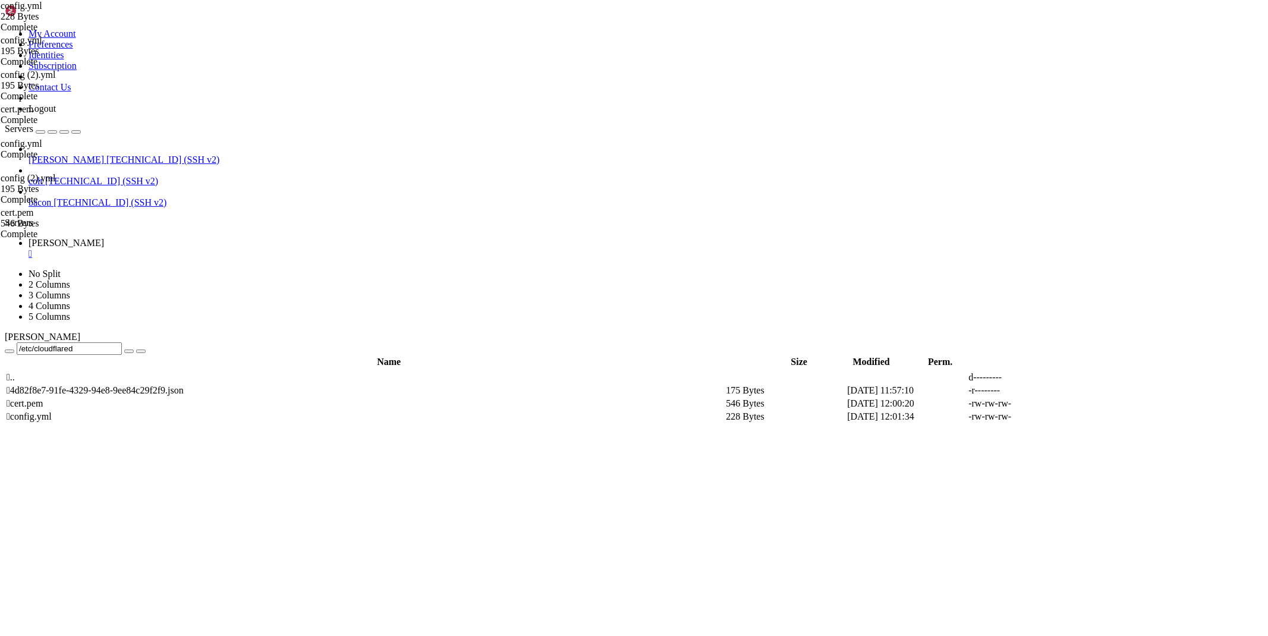
click at [198, 249] on div "" at bounding box center [646, 254] width 1235 height 11
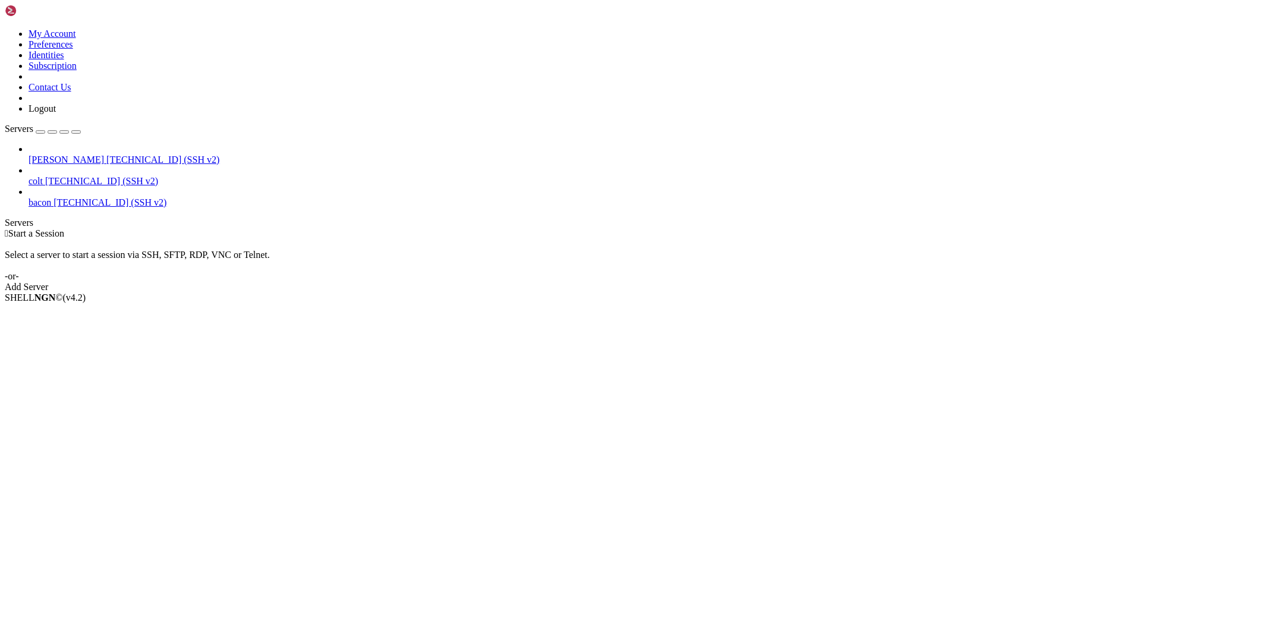
click at [106, 155] on span "[TECHNICAL_ID] (SSH v2)" at bounding box center [162, 160] width 113 height 10
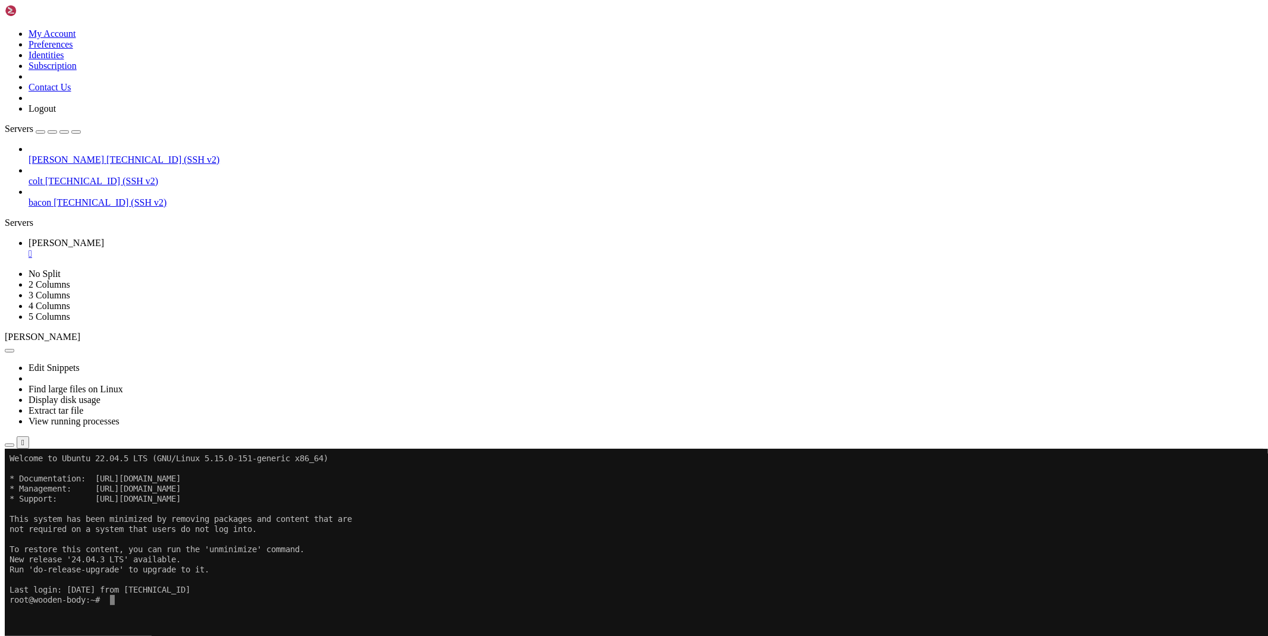
scroll to position [6, 1]
drag, startPoint x: 1175, startPoint y: 629, endPoint x: 1218, endPoint y: 629, distance: 42.8
click at [1218, 491] on div "[TECHNICAL_ID] Connected" at bounding box center [634, 480] width 1259 height 21
copy span "[TECHNICAL_ID]"
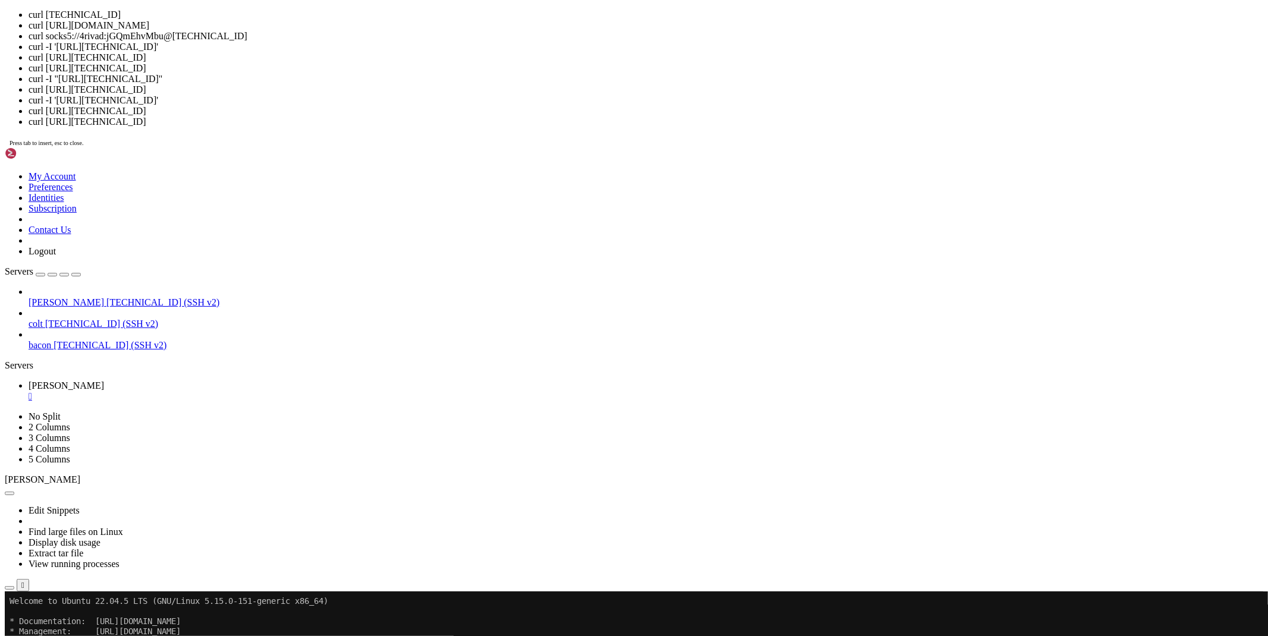
scroll to position [0, 0]
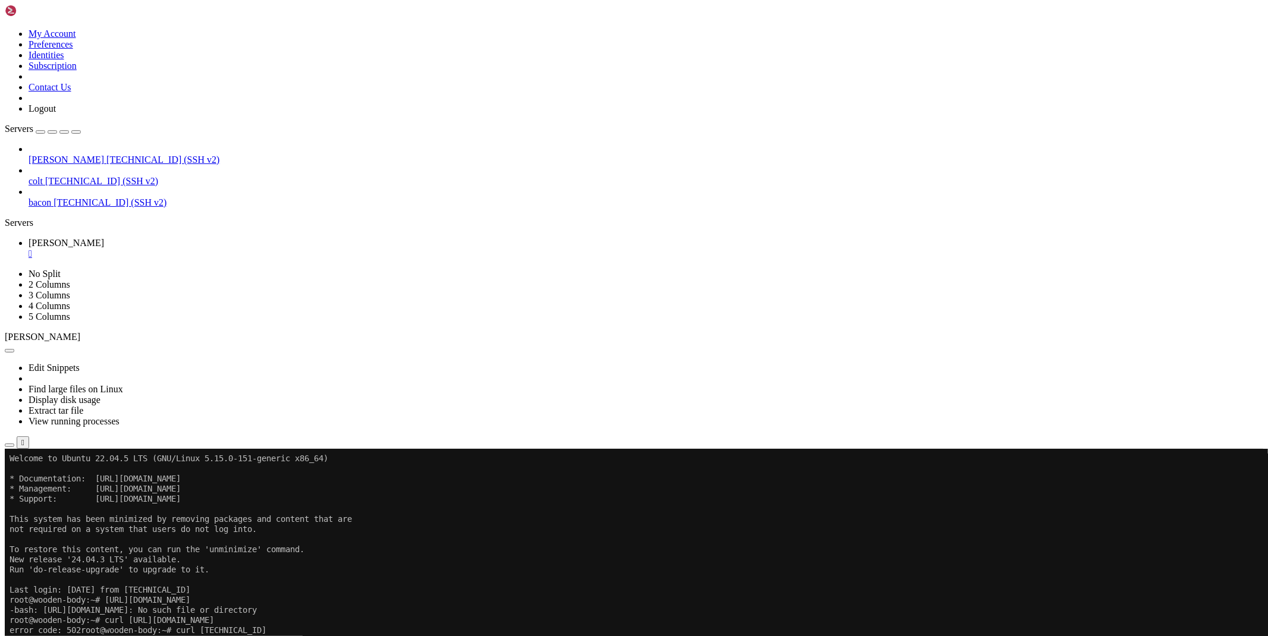
drag, startPoint x: 199, startPoint y: 720, endPoint x: 10, endPoint y: 712, distance: 189.8
click at [80, 491] on span "[TECHNICAL_ID]" at bounding box center [42, 485] width 75 height 10
drag, startPoint x: 1176, startPoint y: 627, endPoint x: 1064, endPoint y: 552, distance: 134.7
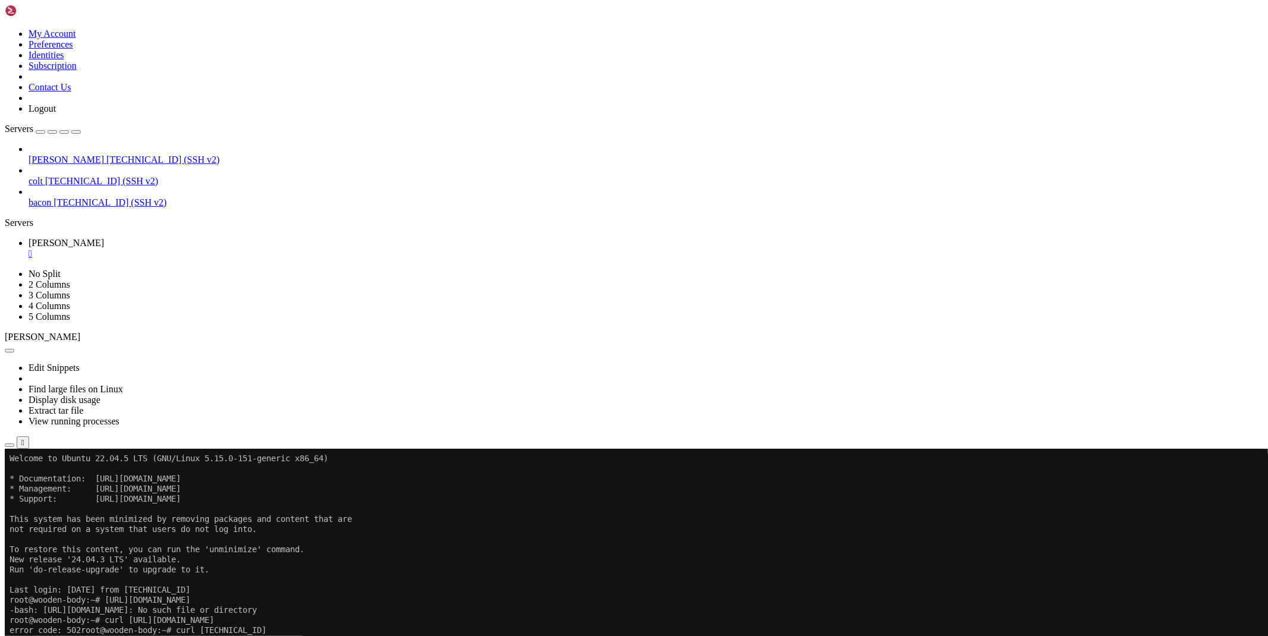
click at [80, 491] on span "[TECHNICAL_ID]" at bounding box center [42, 485] width 75 height 10
copy span "[TECHNICAL_ID]"
drag, startPoint x: 140, startPoint y: 975, endPoint x: 11, endPoint y: 932, distance: 136.0
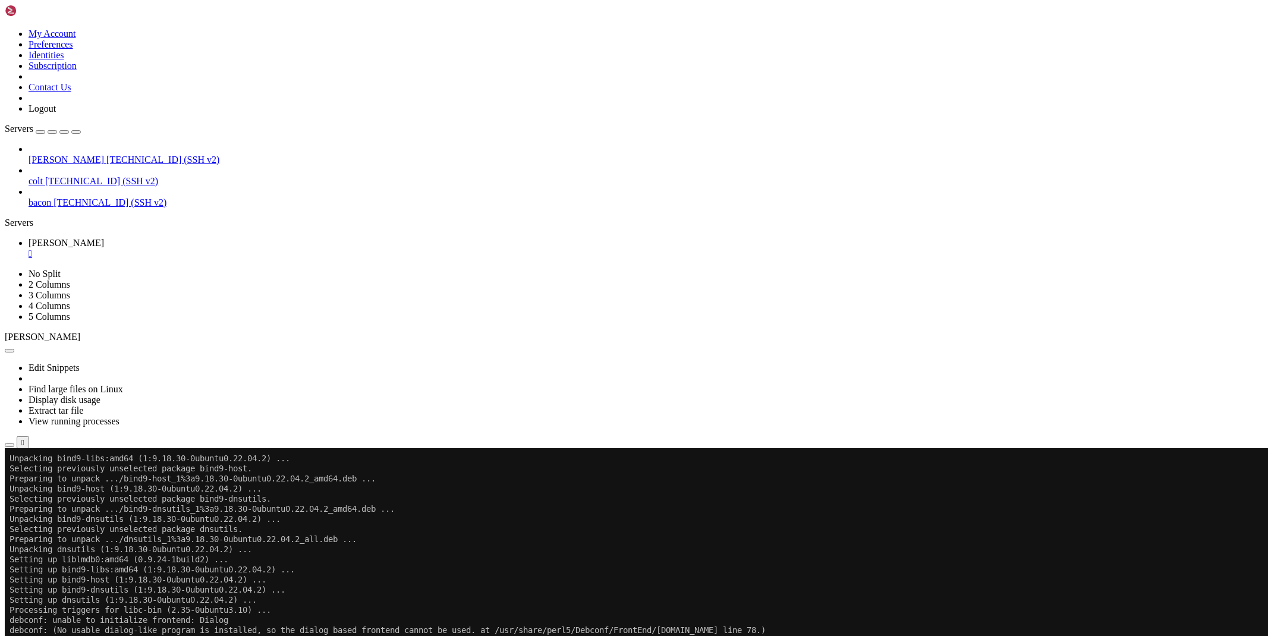
scroll to position [1192, 0]
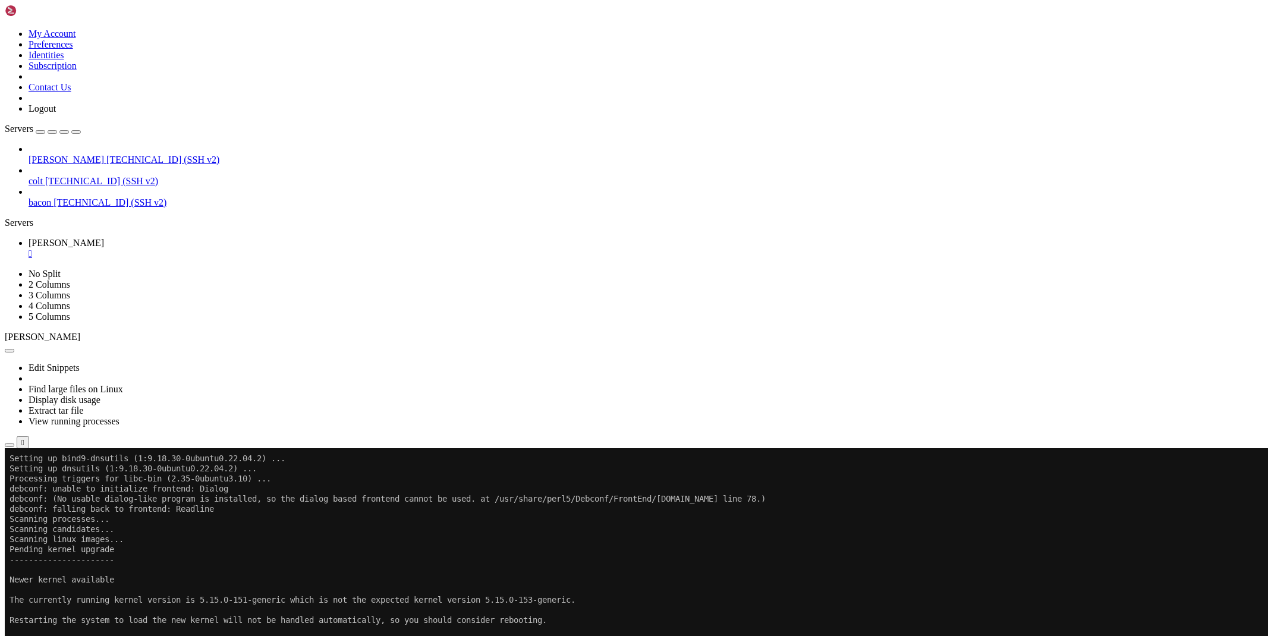
drag, startPoint x: 130, startPoint y: 1001, endPoint x: 12, endPoint y: 861, distance: 183.2
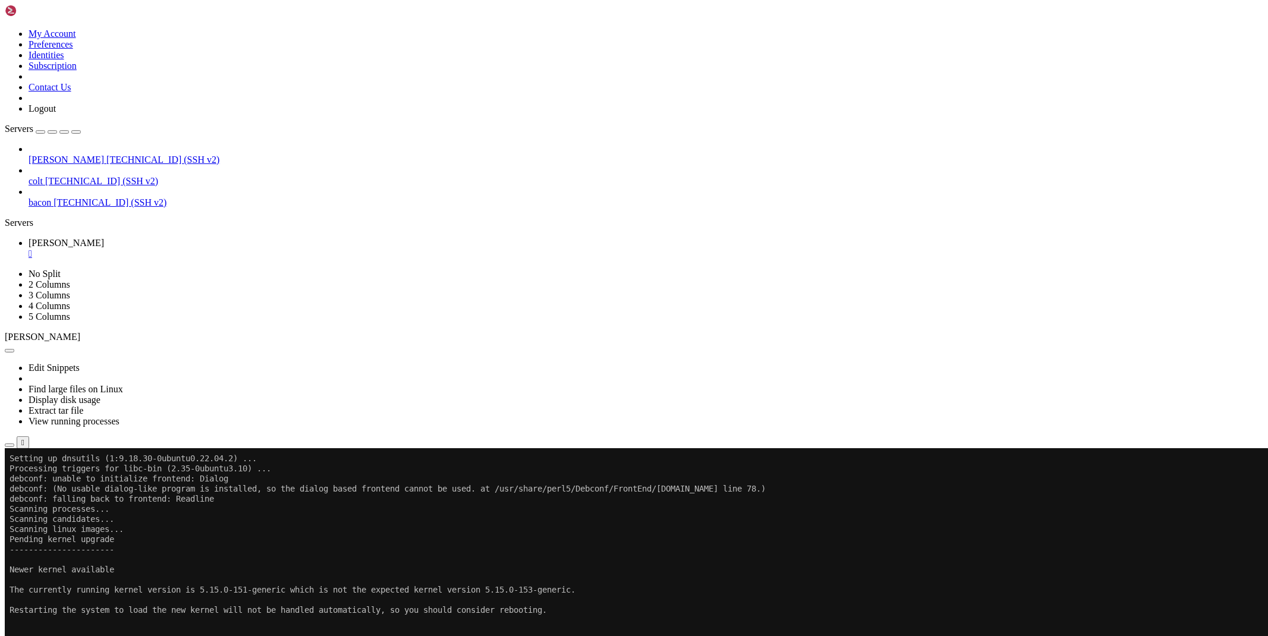
scroll to position [1203, 0]
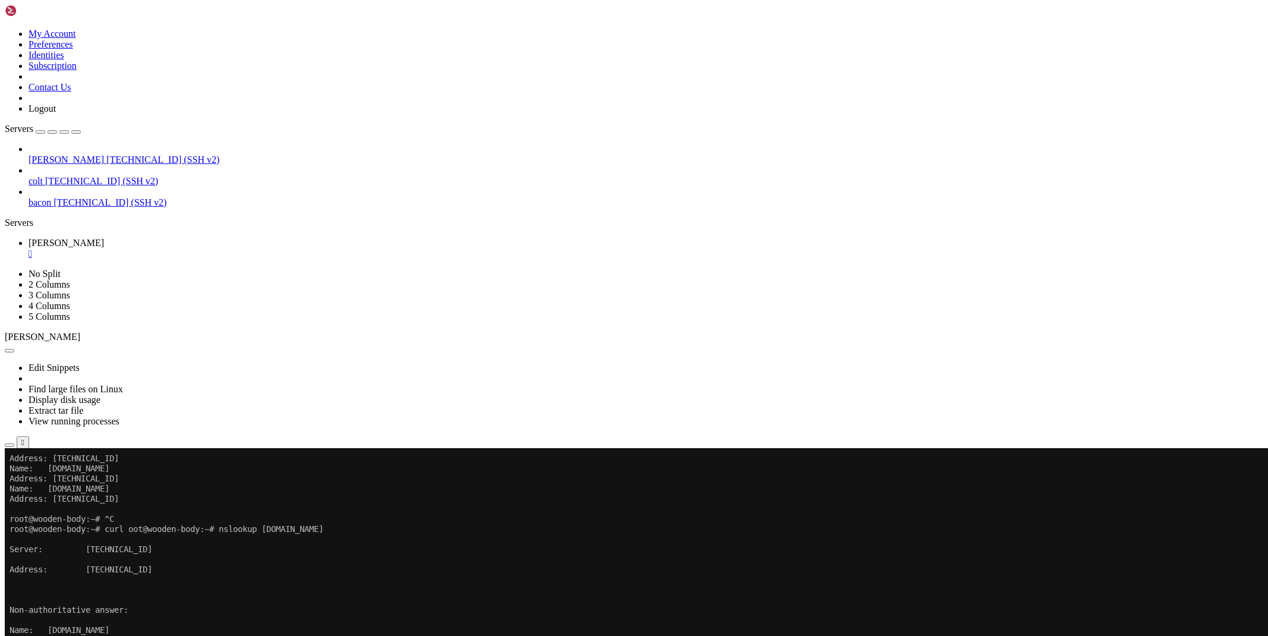
scroll to position [1749, 0]
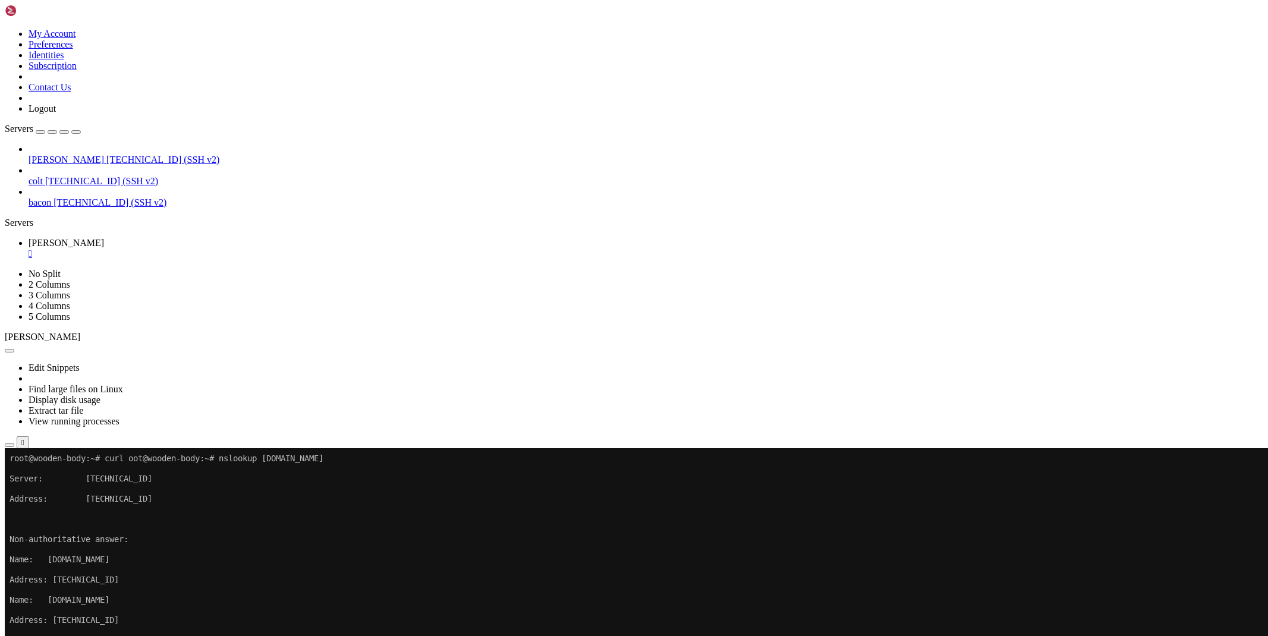
drag, startPoint x: 267, startPoint y: 1005, endPoint x: 9, endPoint y: 934, distance: 267.8
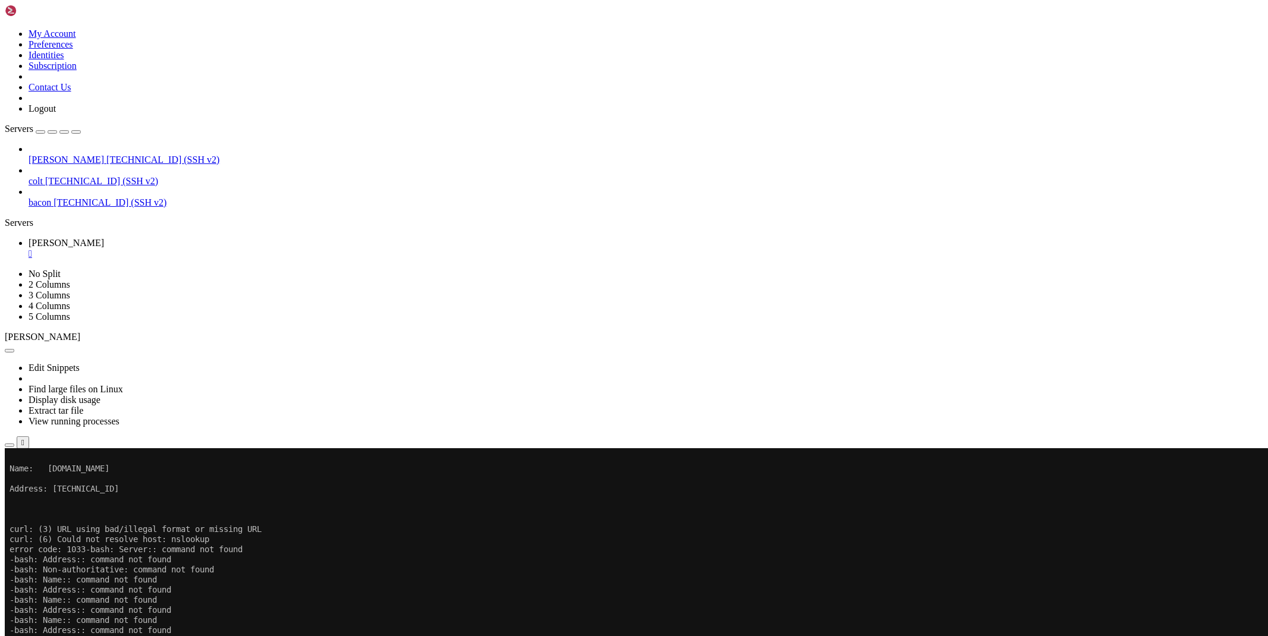
scroll to position [1961, 0]
drag, startPoint x: 128, startPoint y: 1004, endPoint x: 10, endPoint y: 985, distance: 119.3
drag, startPoint x: 116, startPoint y: 1005, endPoint x: 10, endPoint y: 805, distance: 226.9
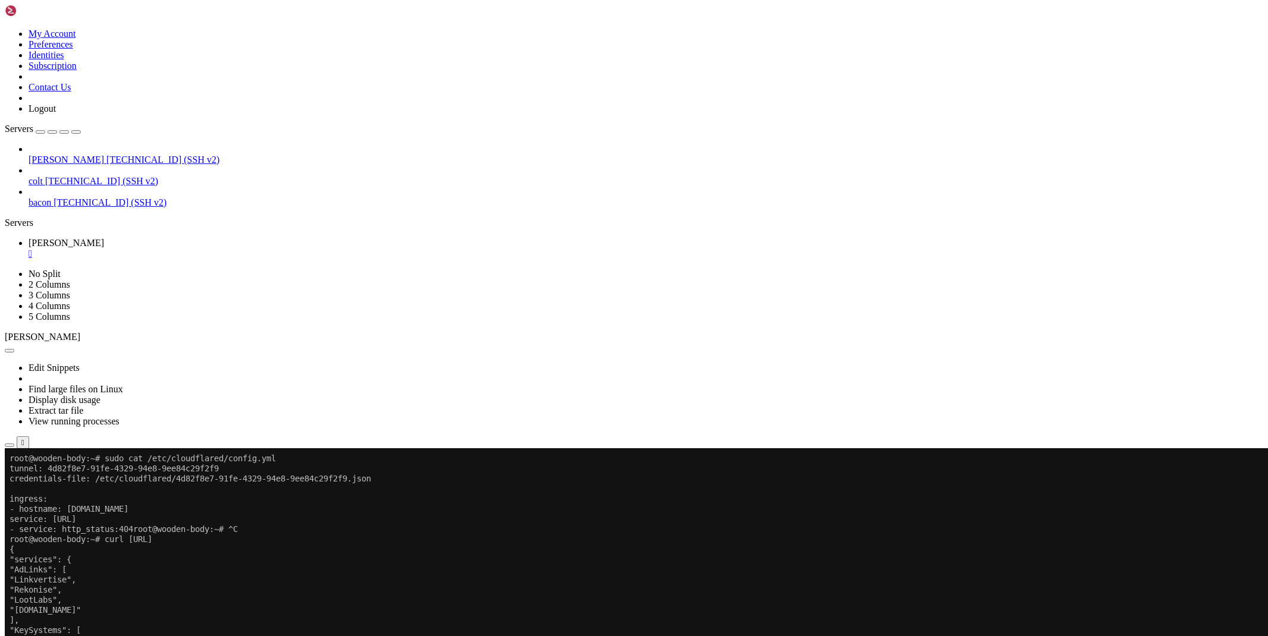
scroll to position [2233, 0]
click at [201, 249] on div "" at bounding box center [646, 254] width 1235 height 11
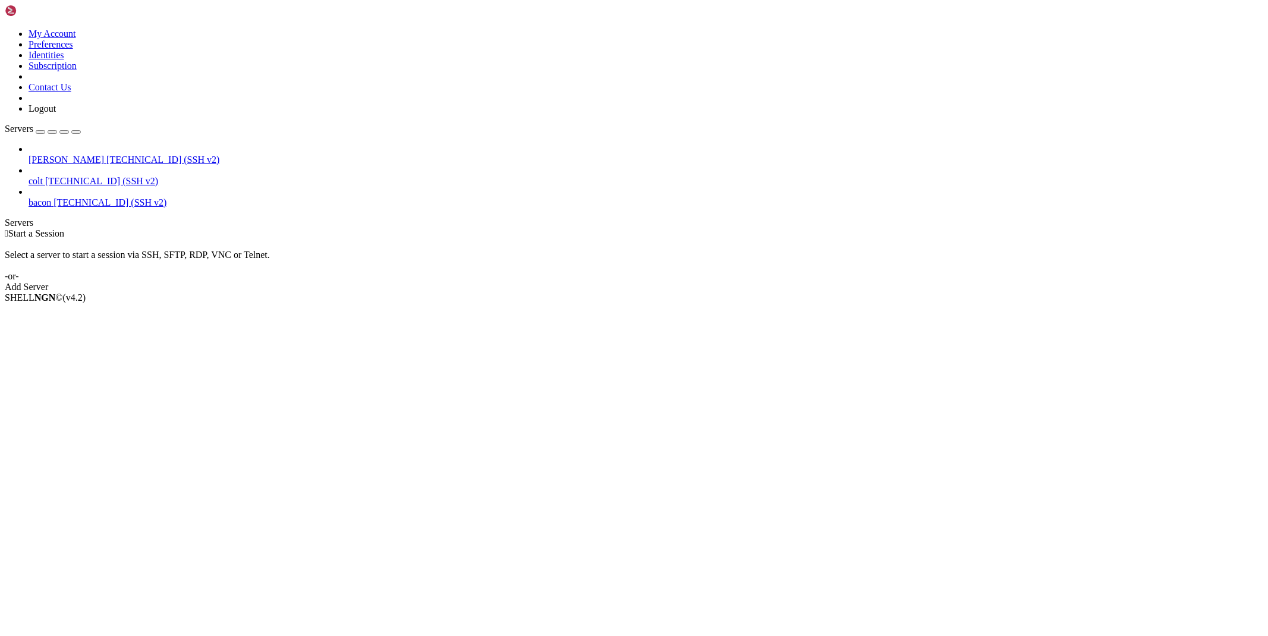
click at [106, 155] on span "[TECHNICAL_ID] (SSH v2)" at bounding box center [162, 160] width 113 height 10
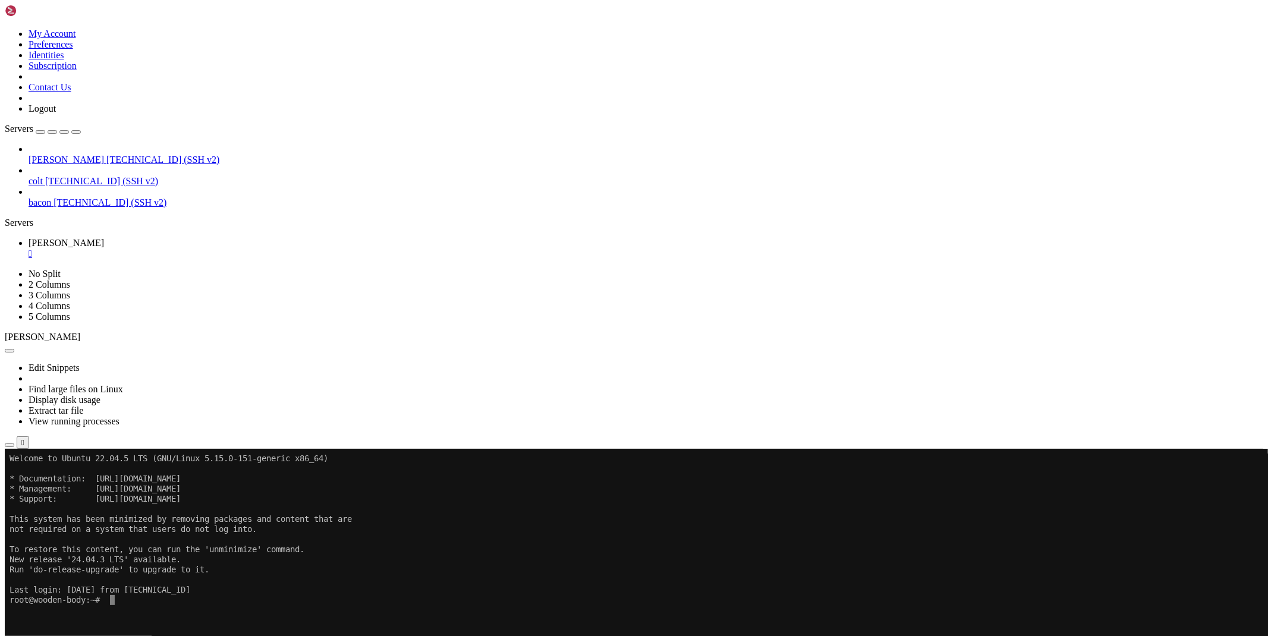
scroll to position [6, 1]
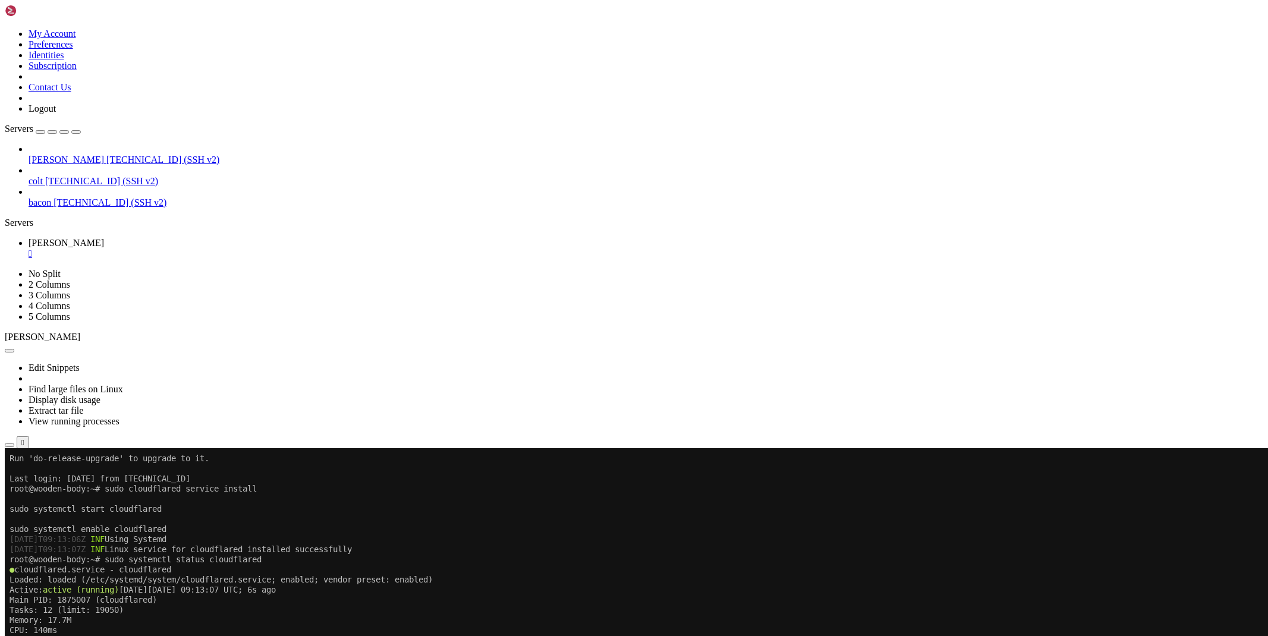
scroll to position [111, 0]
